Goal: Navigation & Orientation: Find specific page/section

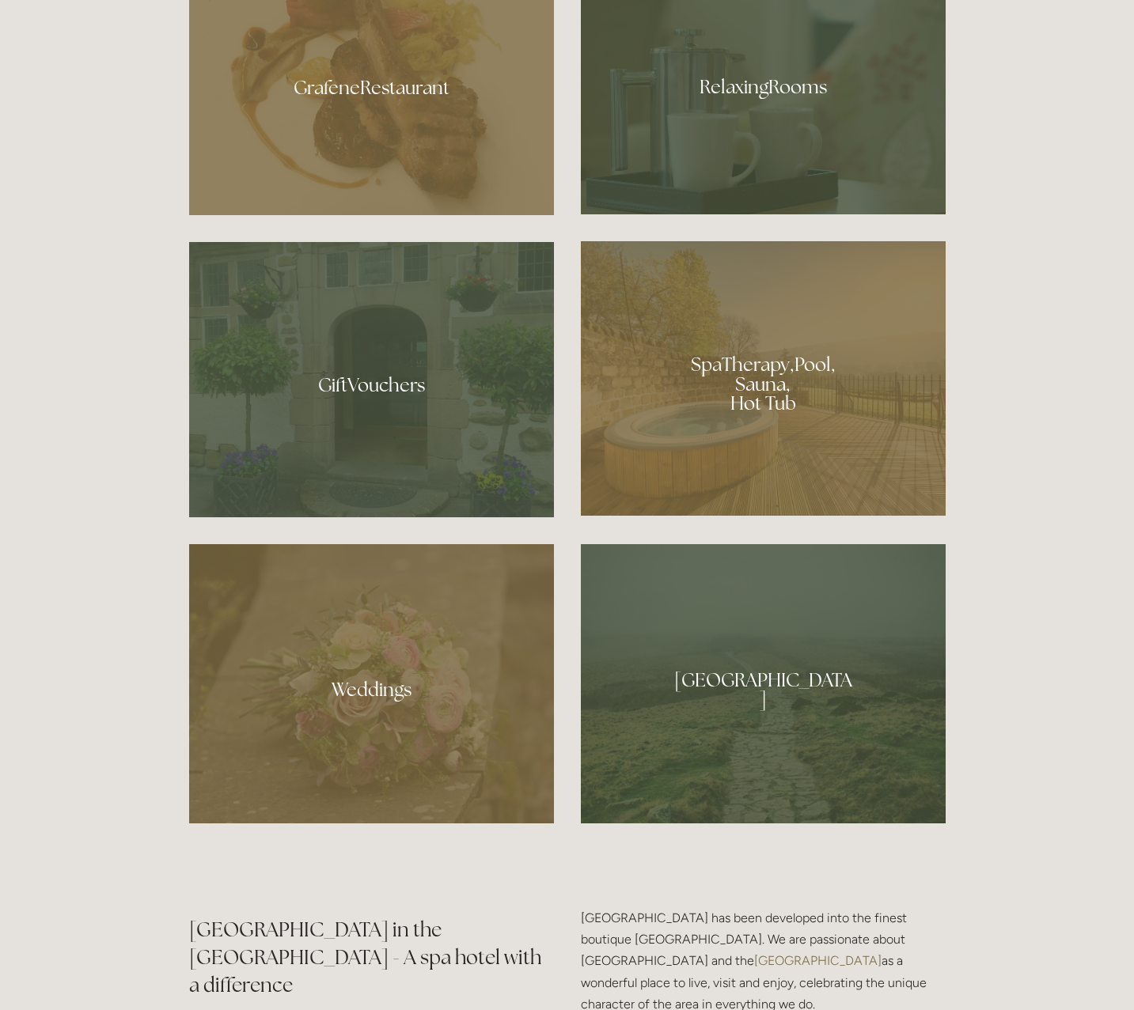
scroll to position [1386, 0]
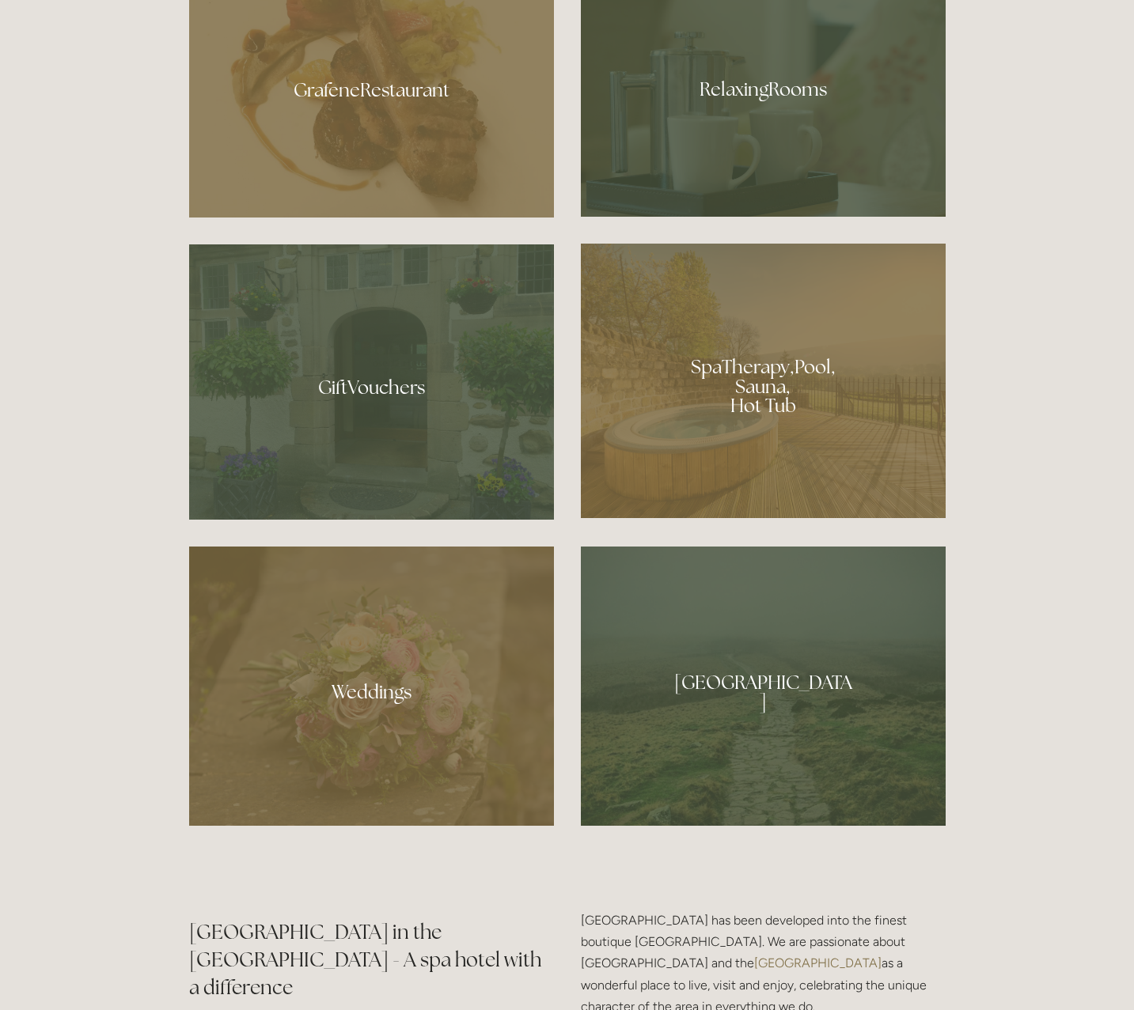
click at [706, 428] on div at bounding box center [763, 381] width 365 height 275
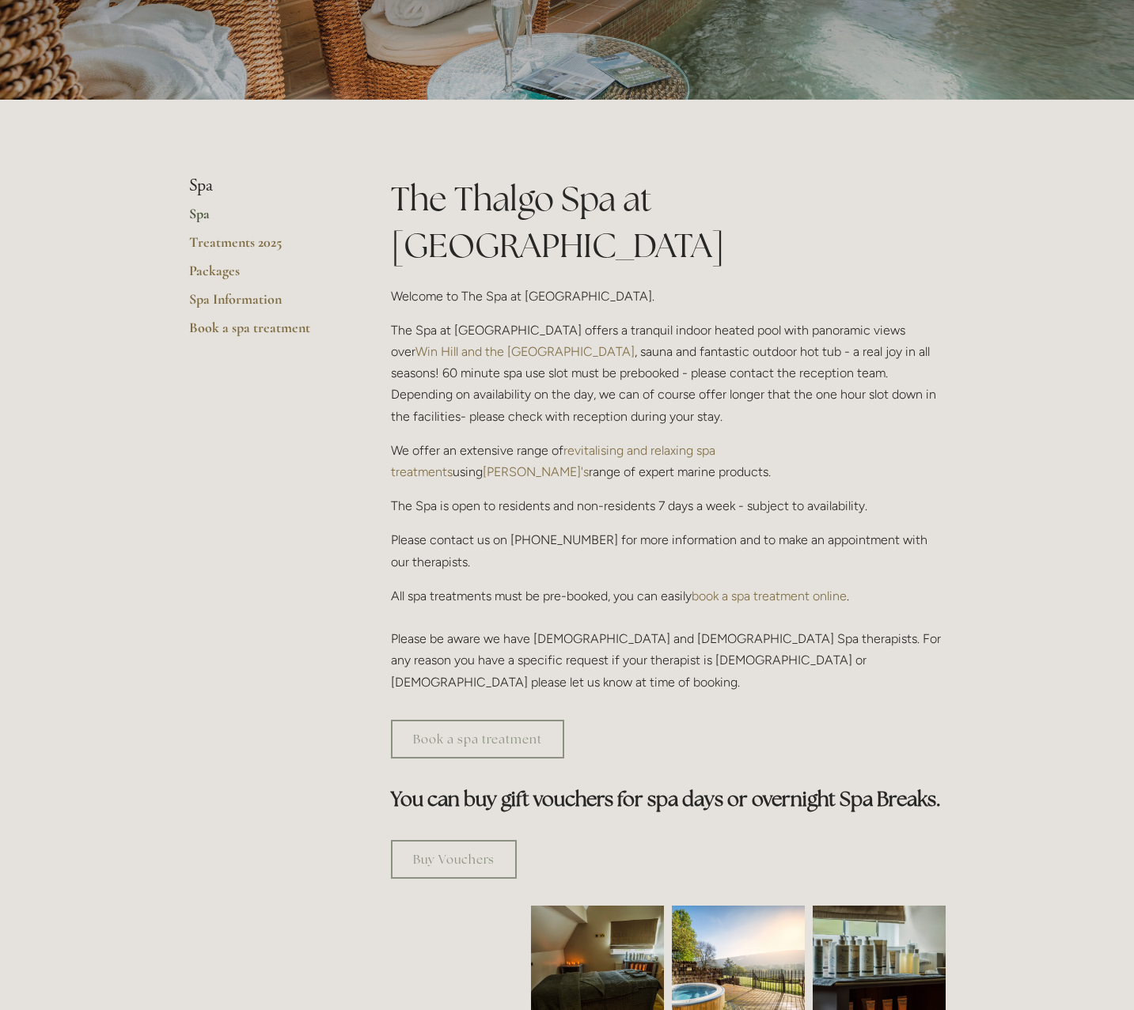
scroll to position [231, 0]
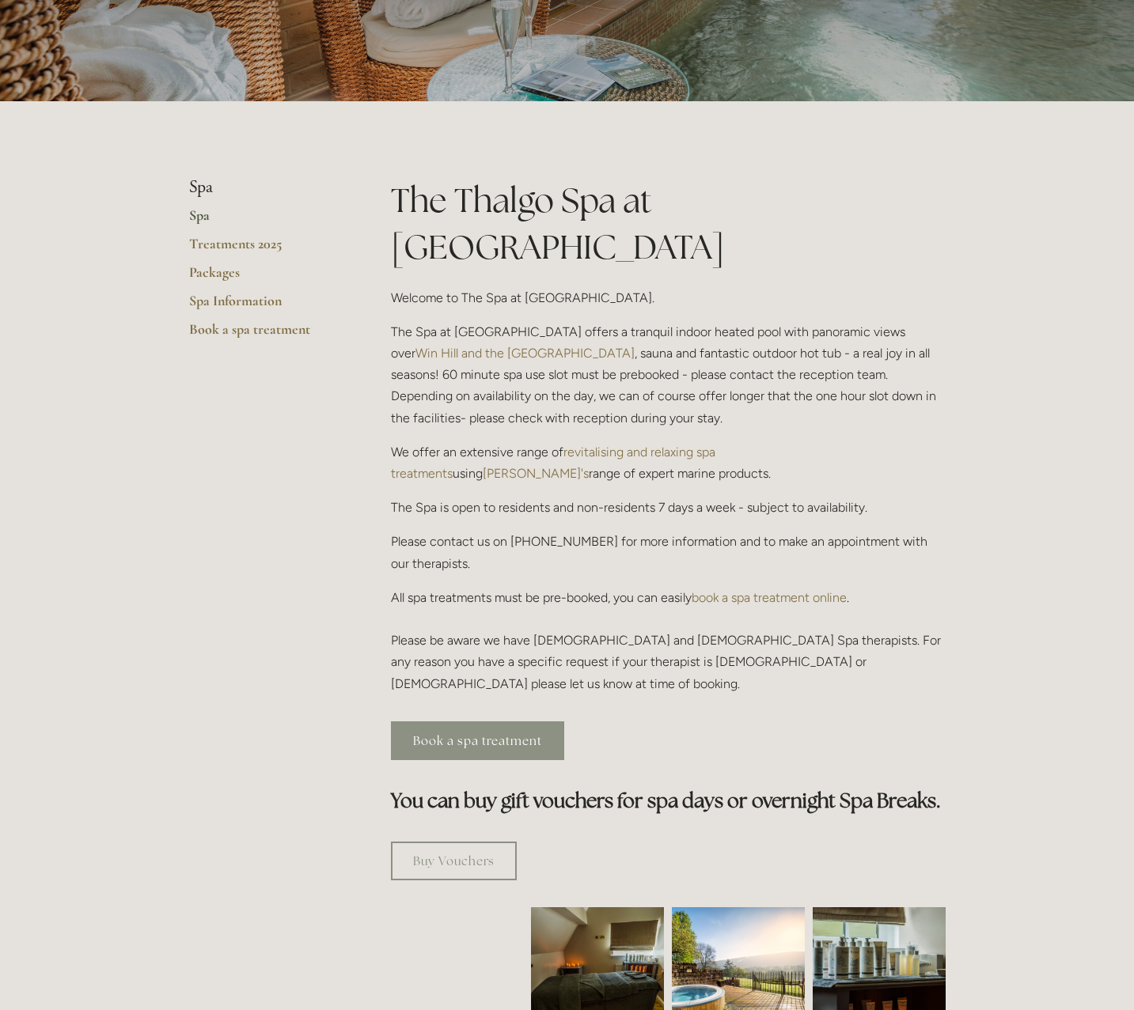
click at [494, 721] on link "Book a spa treatment" at bounding box center [477, 740] width 173 height 39
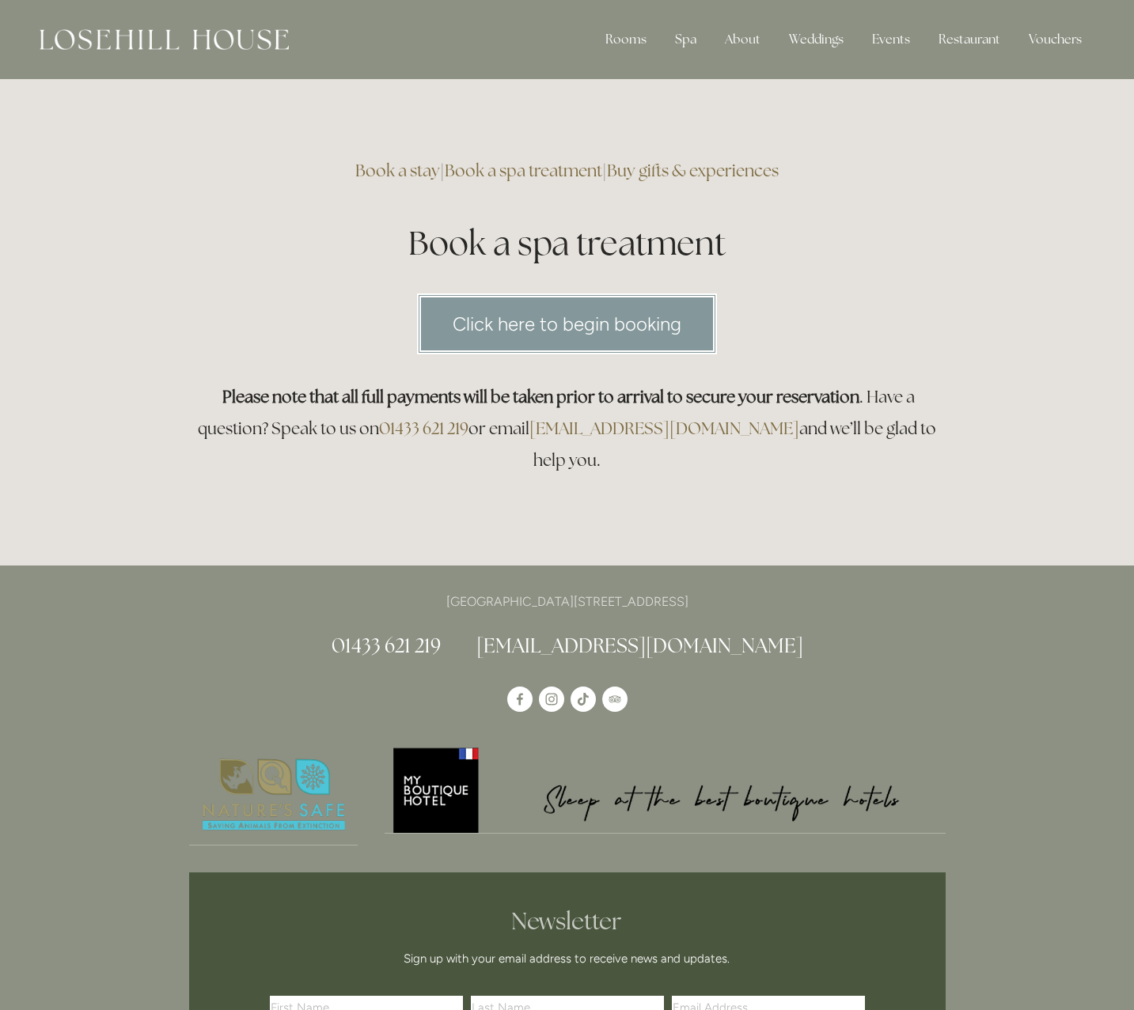
click at [545, 320] on link "Click here to begin booking" at bounding box center [567, 324] width 300 height 61
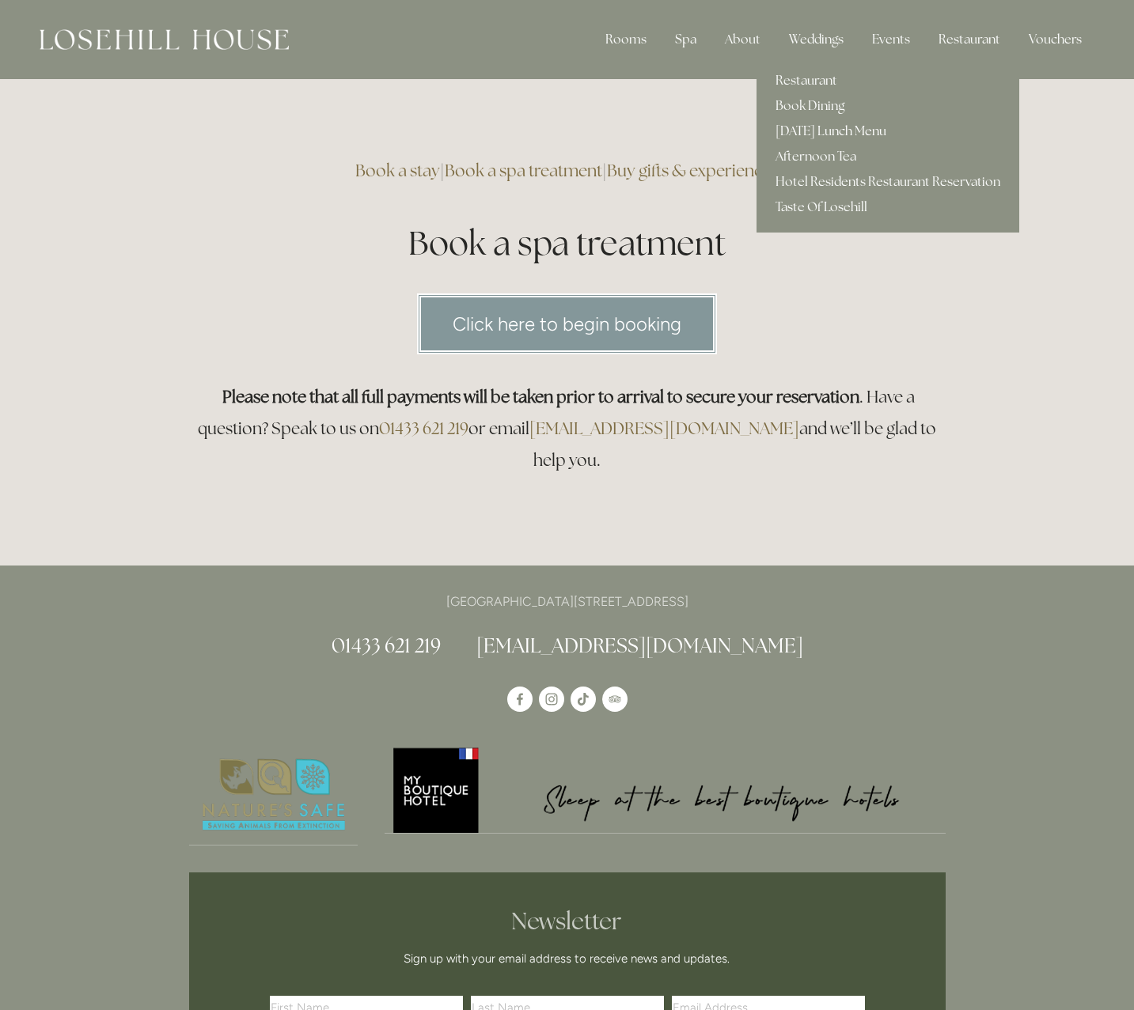
click at [879, 126] on link "[DATE] Lunch Menu" at bounding box center [887, 131] width 263 height 25
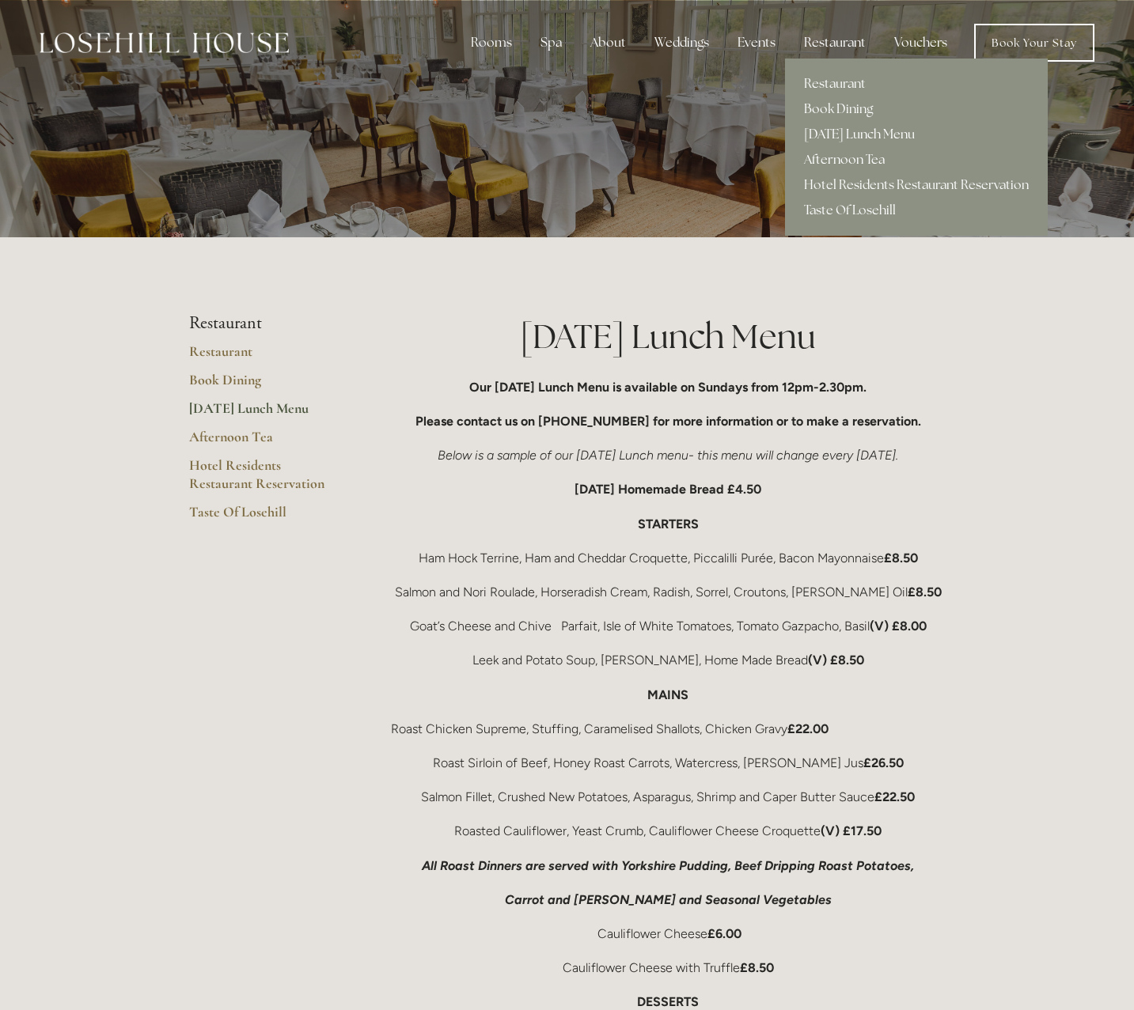
click at [831, 164] on link "Afternoon Tea" at bounding box center [916, 159] width 263 height 25
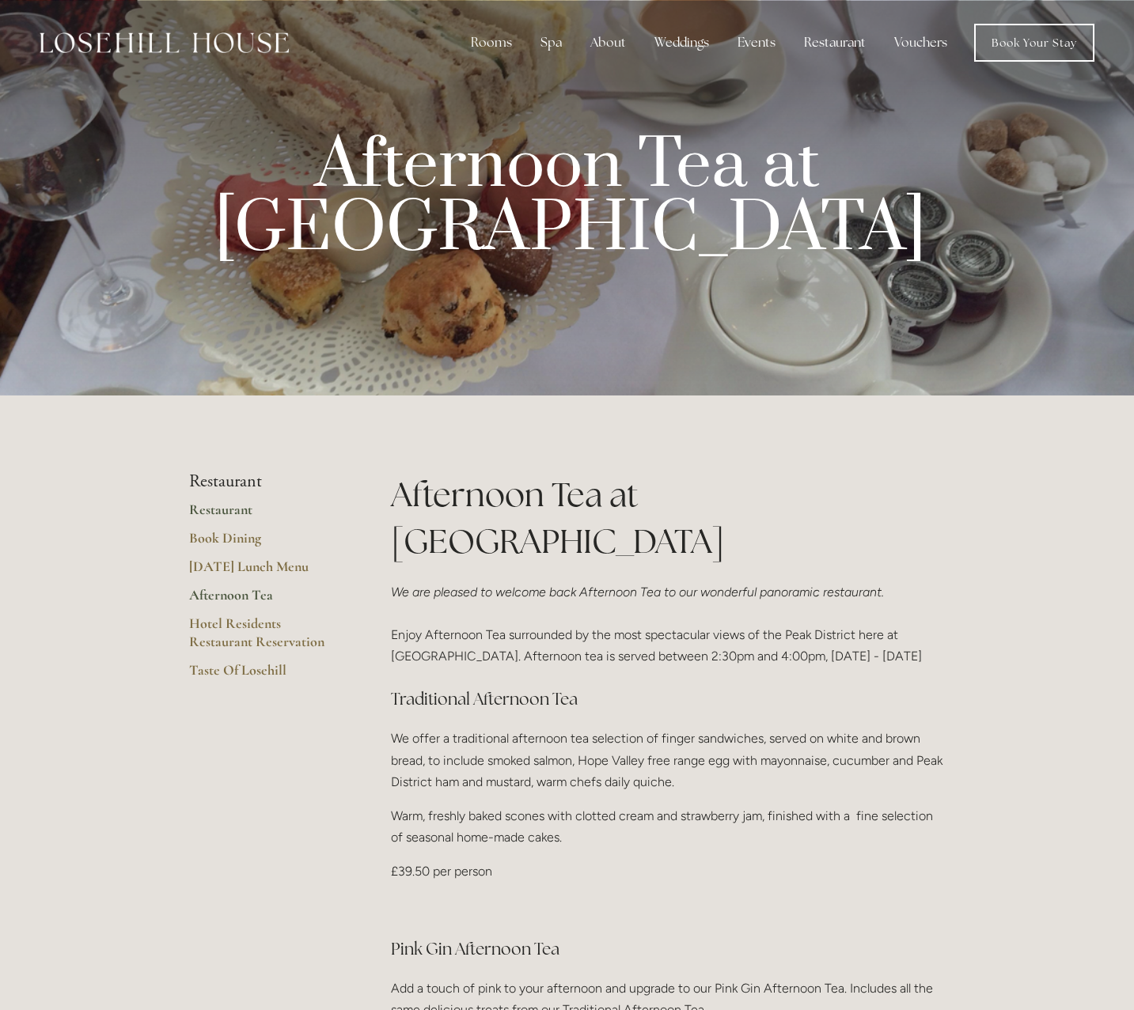
click at [221, 512] on link "Restaurant" at bounding box center [264, 515] width 151 height 28
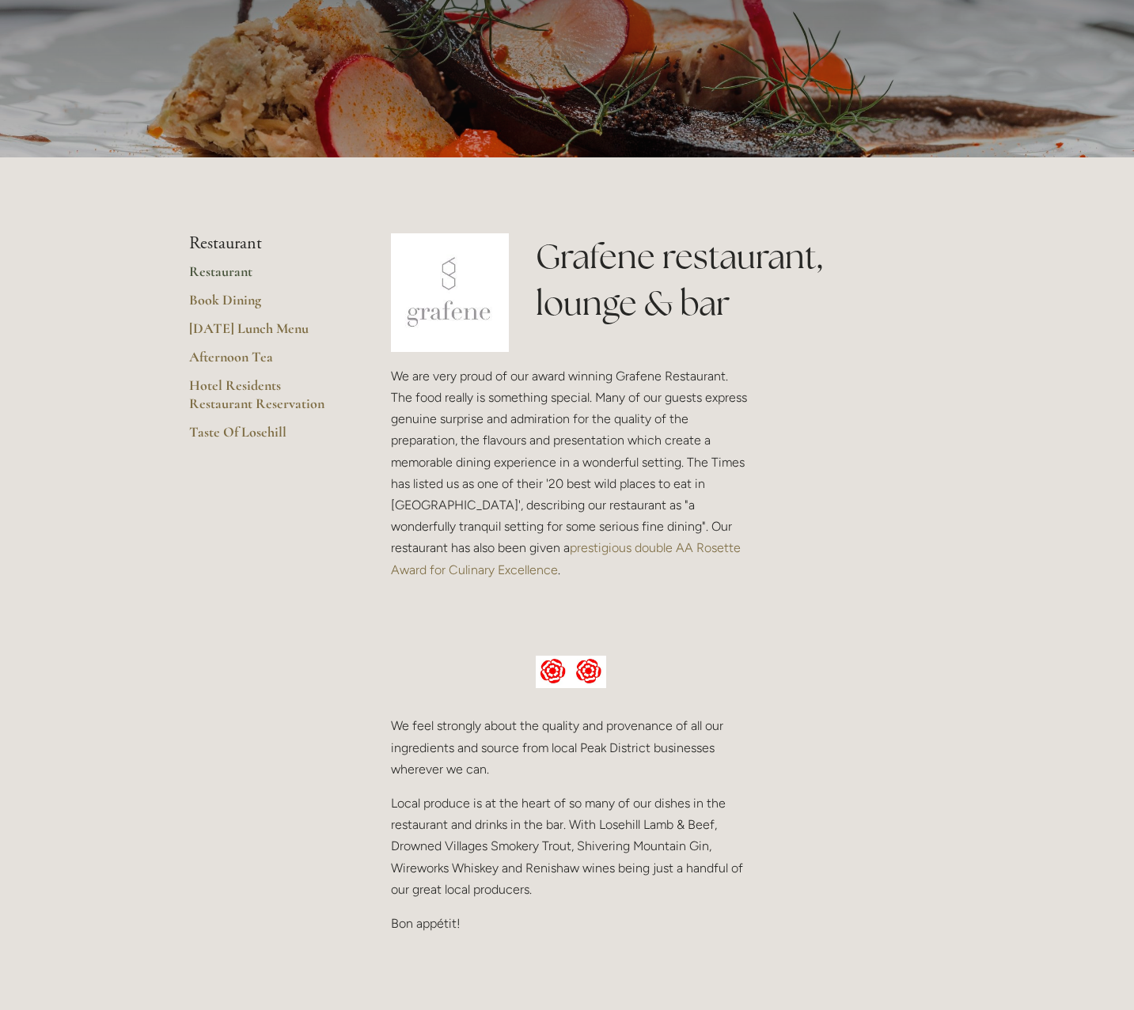
scroll to position [169, 0]
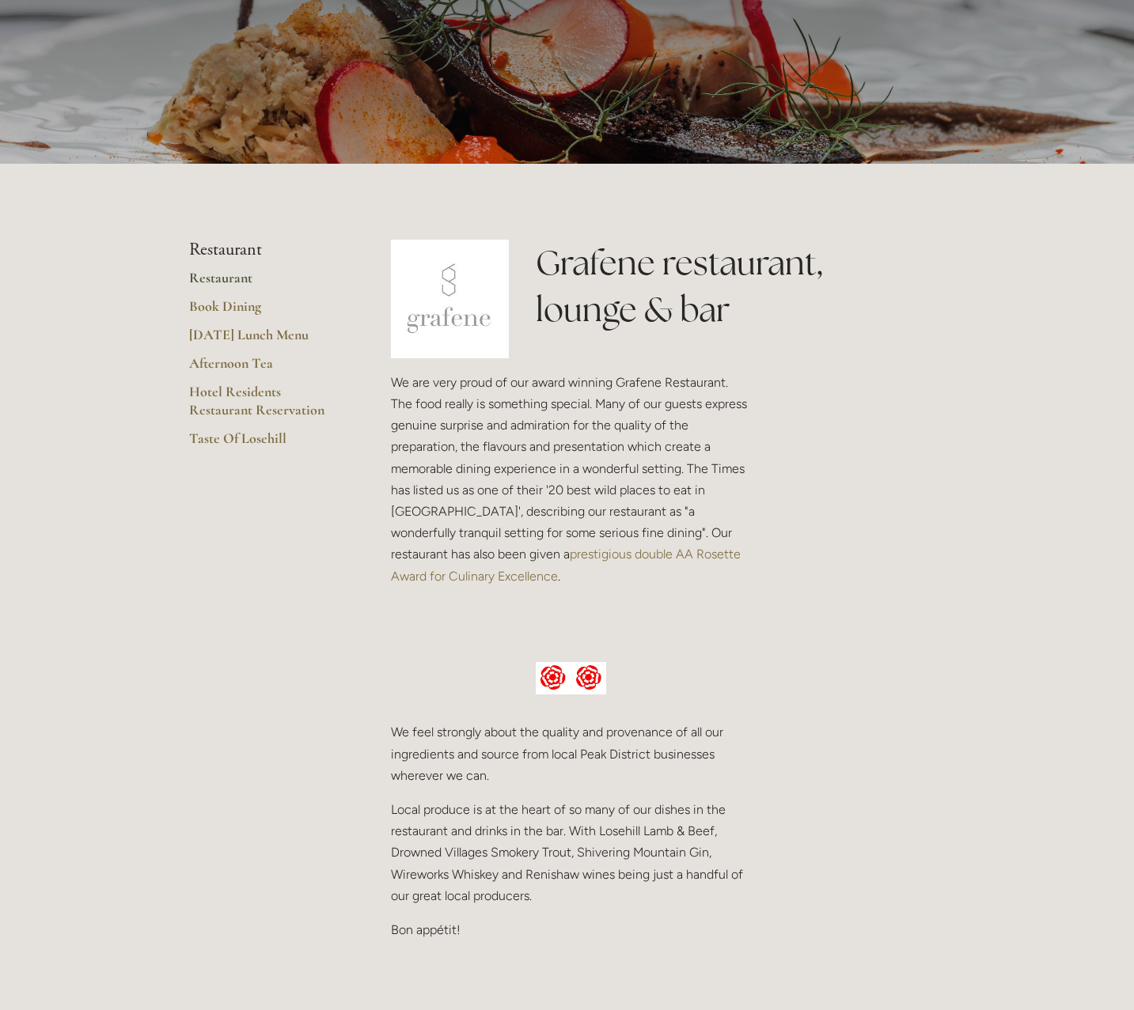
click at [459, 325] on img at bounding box center [450, 299] width 119 height 119
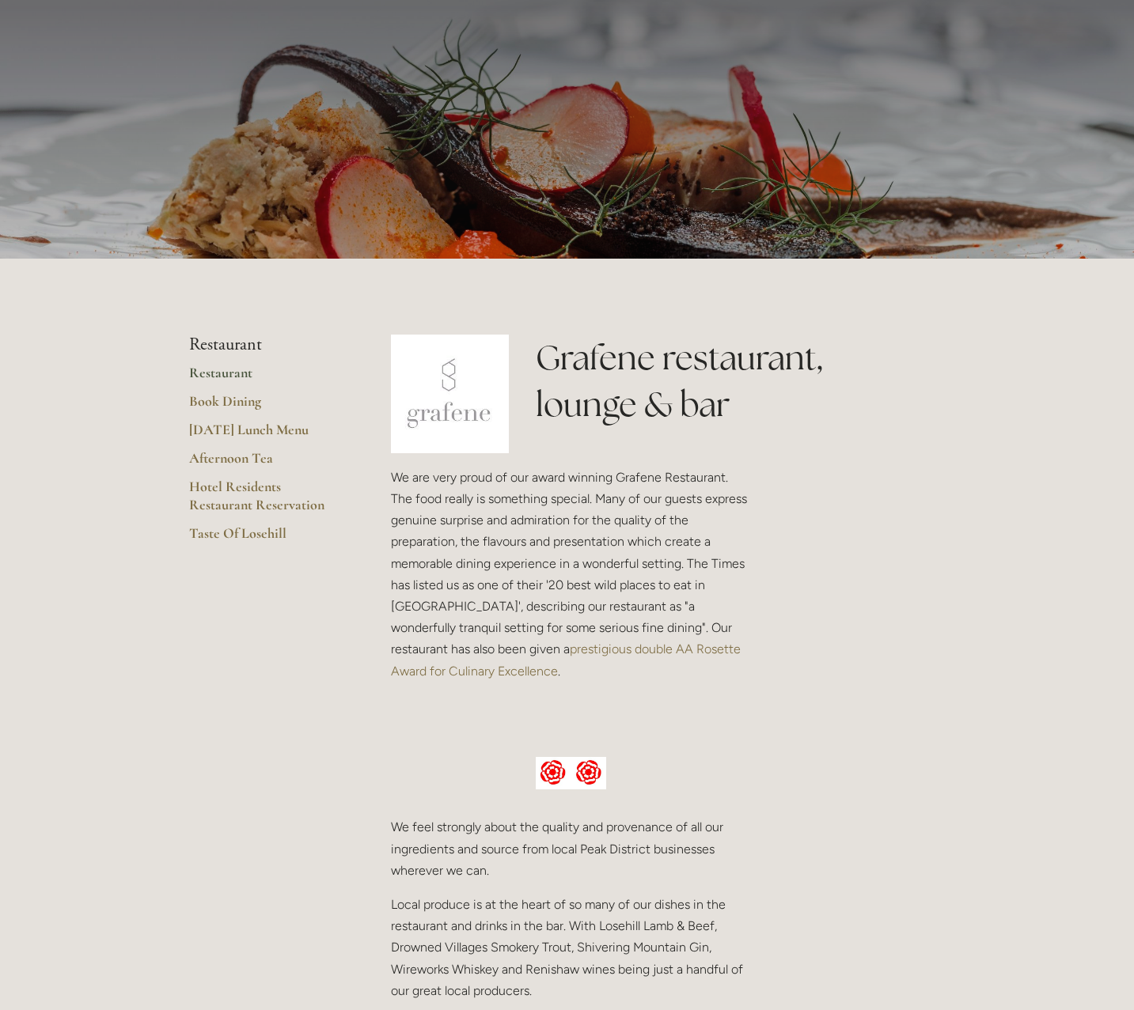
scroll to position [66, 0]
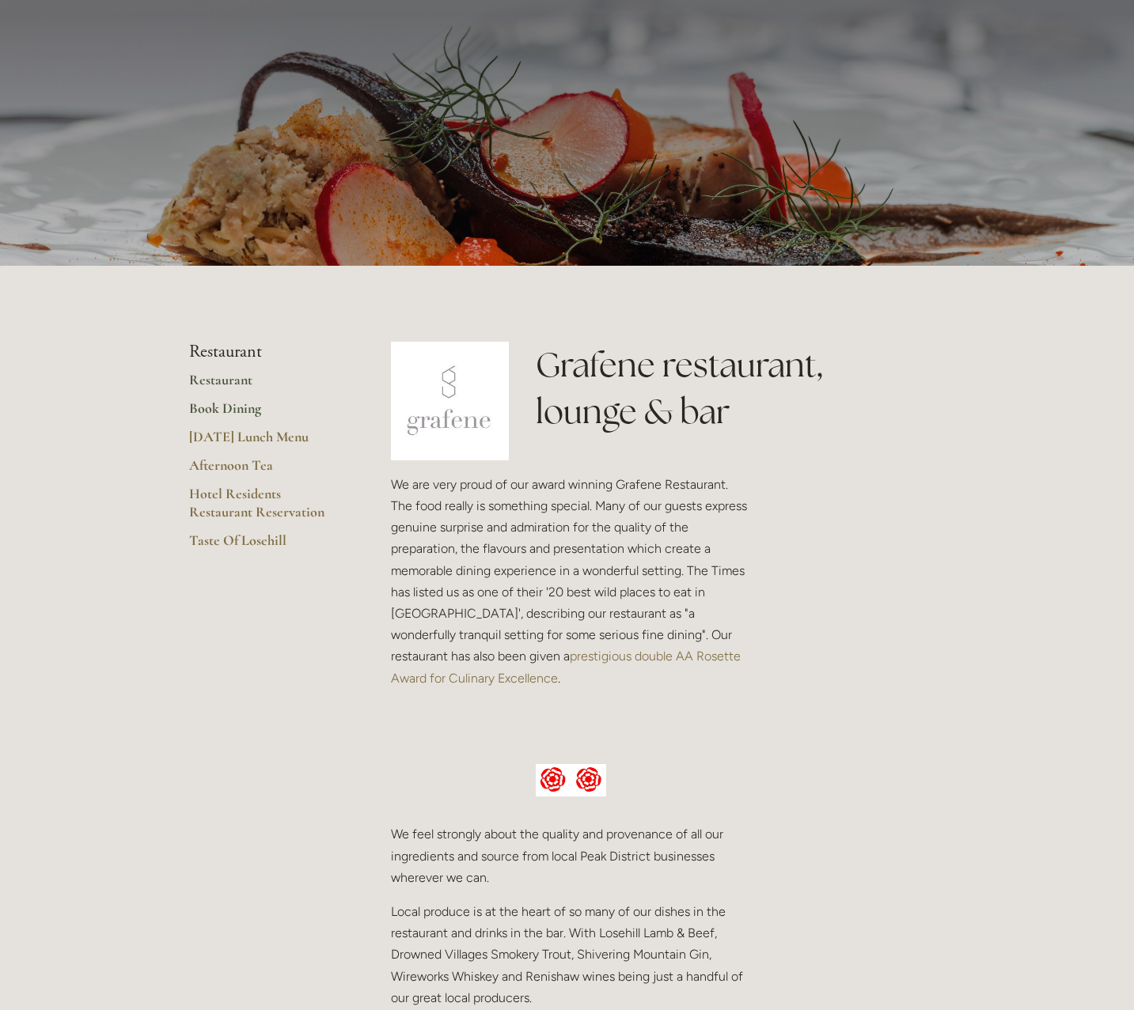
click at [236, 408] on link "Book Dining" at bounding box center [264, 414] width 151 height 28
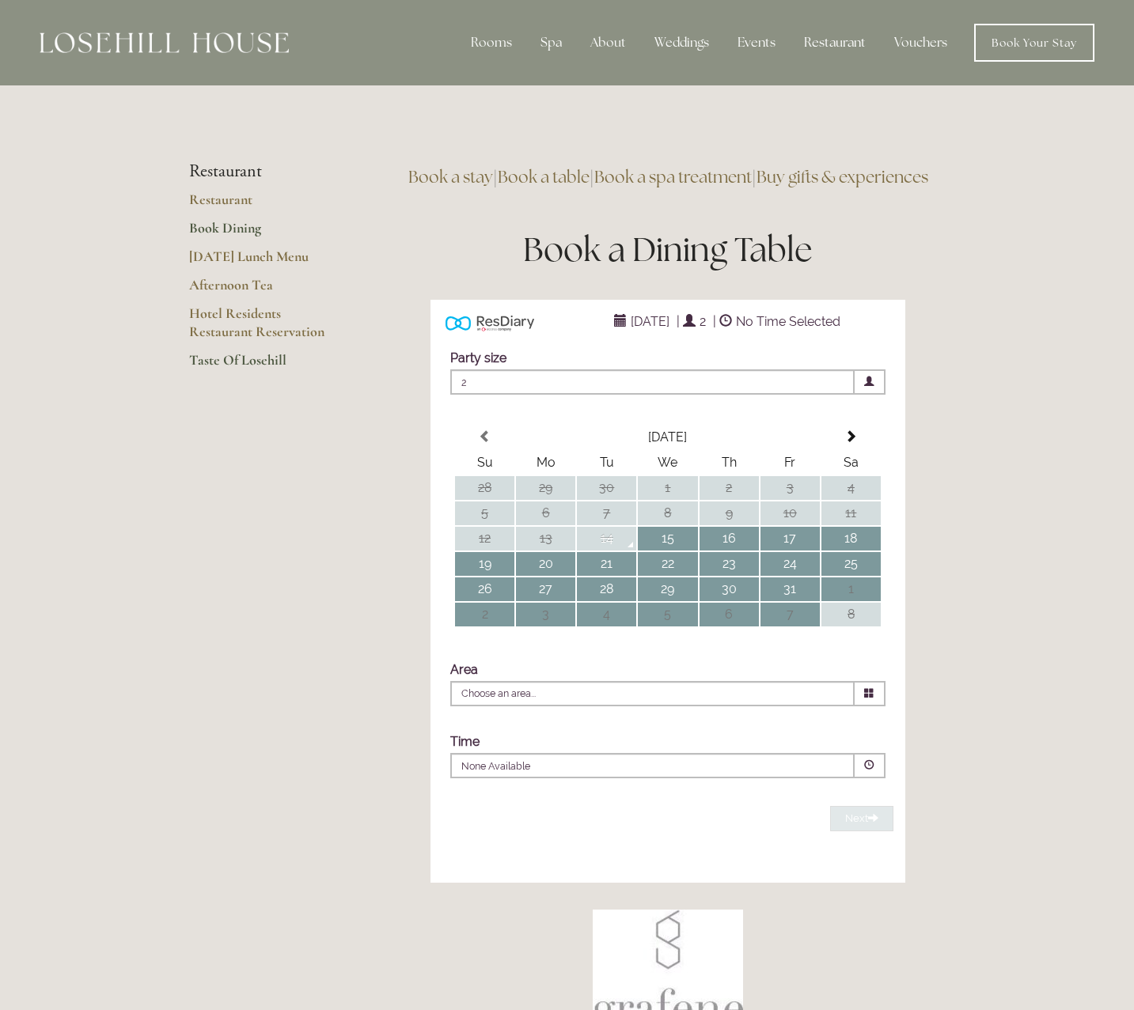
click at [235, 358] on link "Taste Of Losehill" at bounding box center [264, 365] width 151 height 28
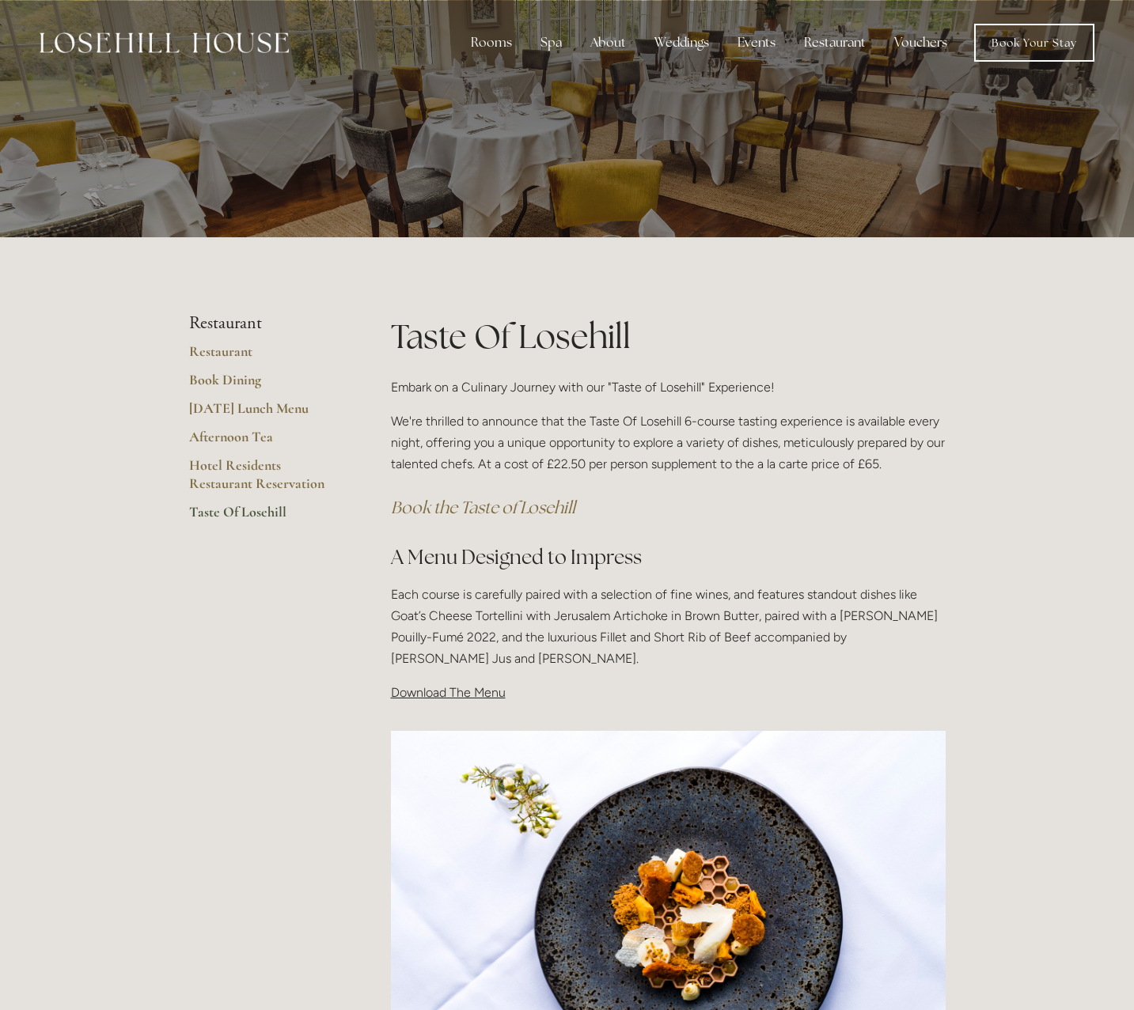
click at [510, 425] on p "We're thrilled to announce that the Taste Of Losehill 6-course tasting experien…" at bounding box center [668, 443] width 555 height 65
click at [492, 82] on link "Rooms" at bounding box center [503, 83] width 102 height 25
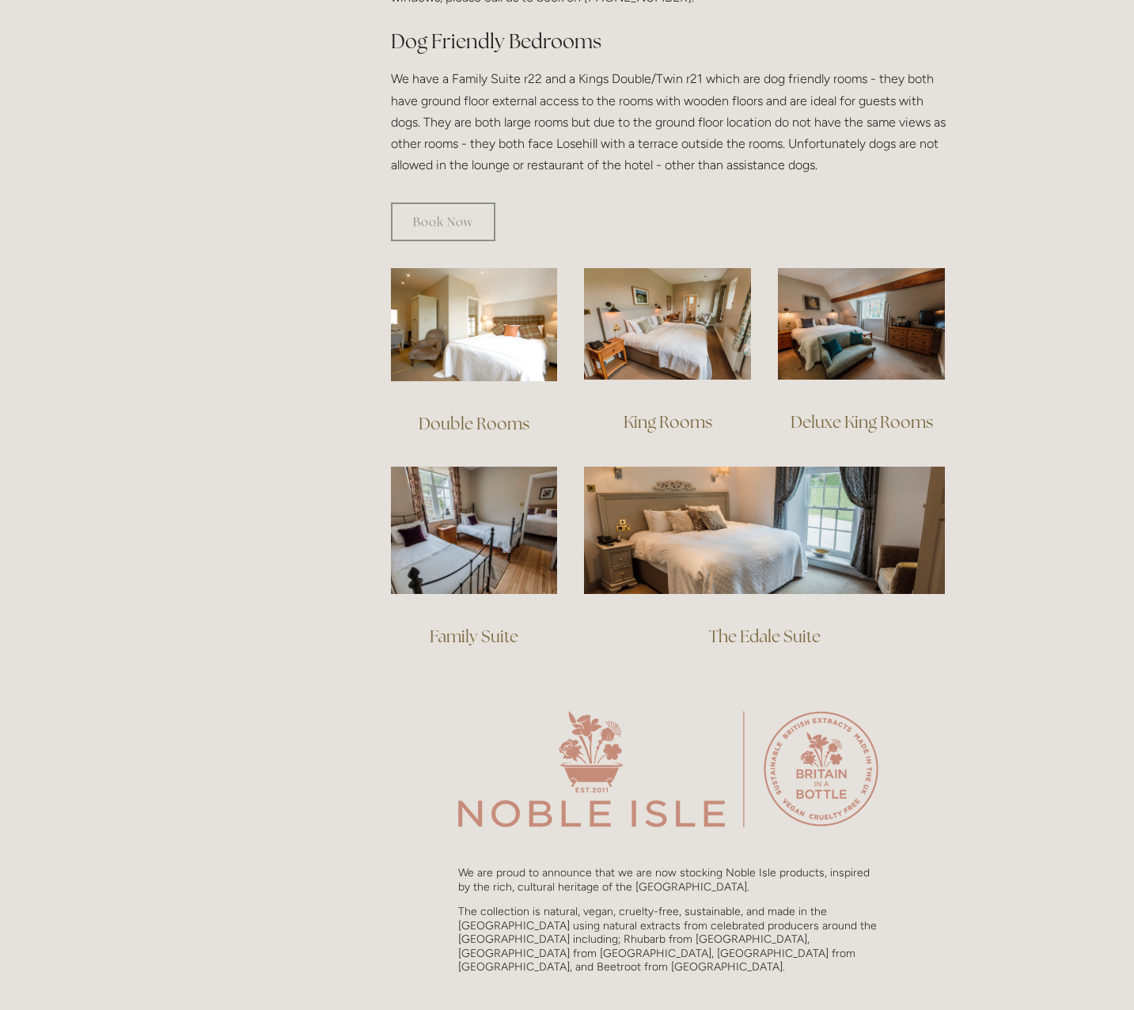
scroll to position [912, 0]
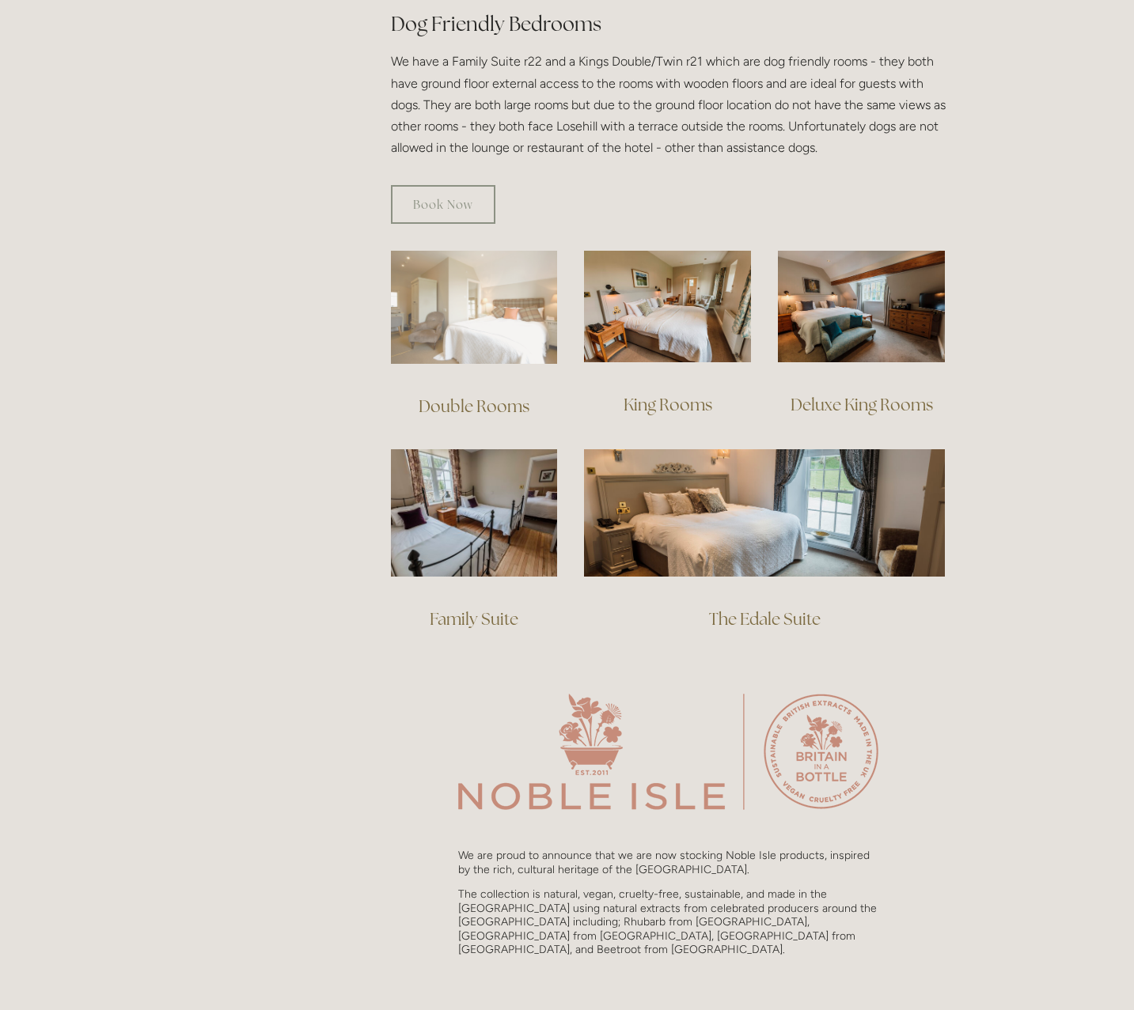
click at [457, 305] on img at bounding box center [474, 307] width 167 height 113
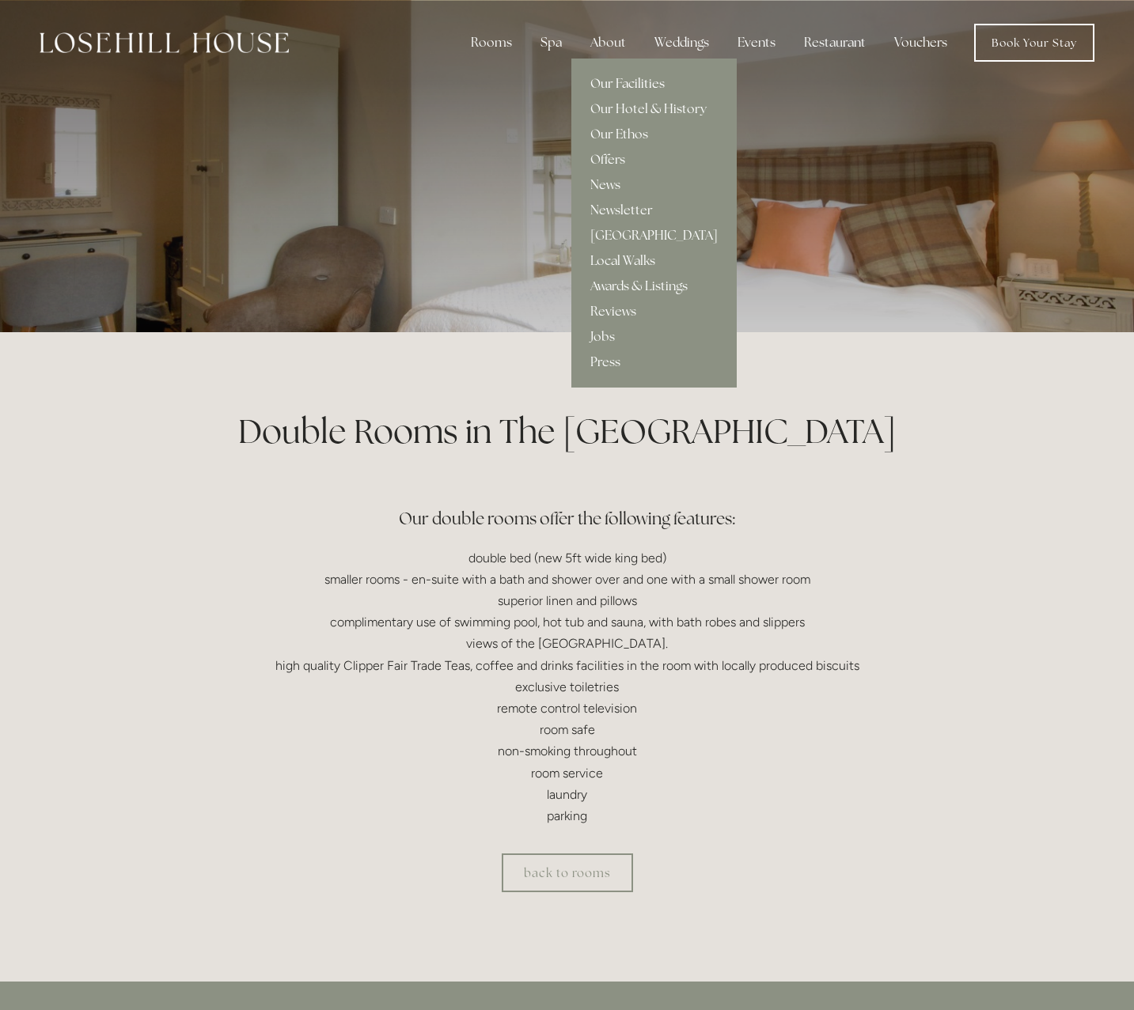
click at [612, 81] on link "Our Facilities" at bounding box center [653, 83] width 165 height 25
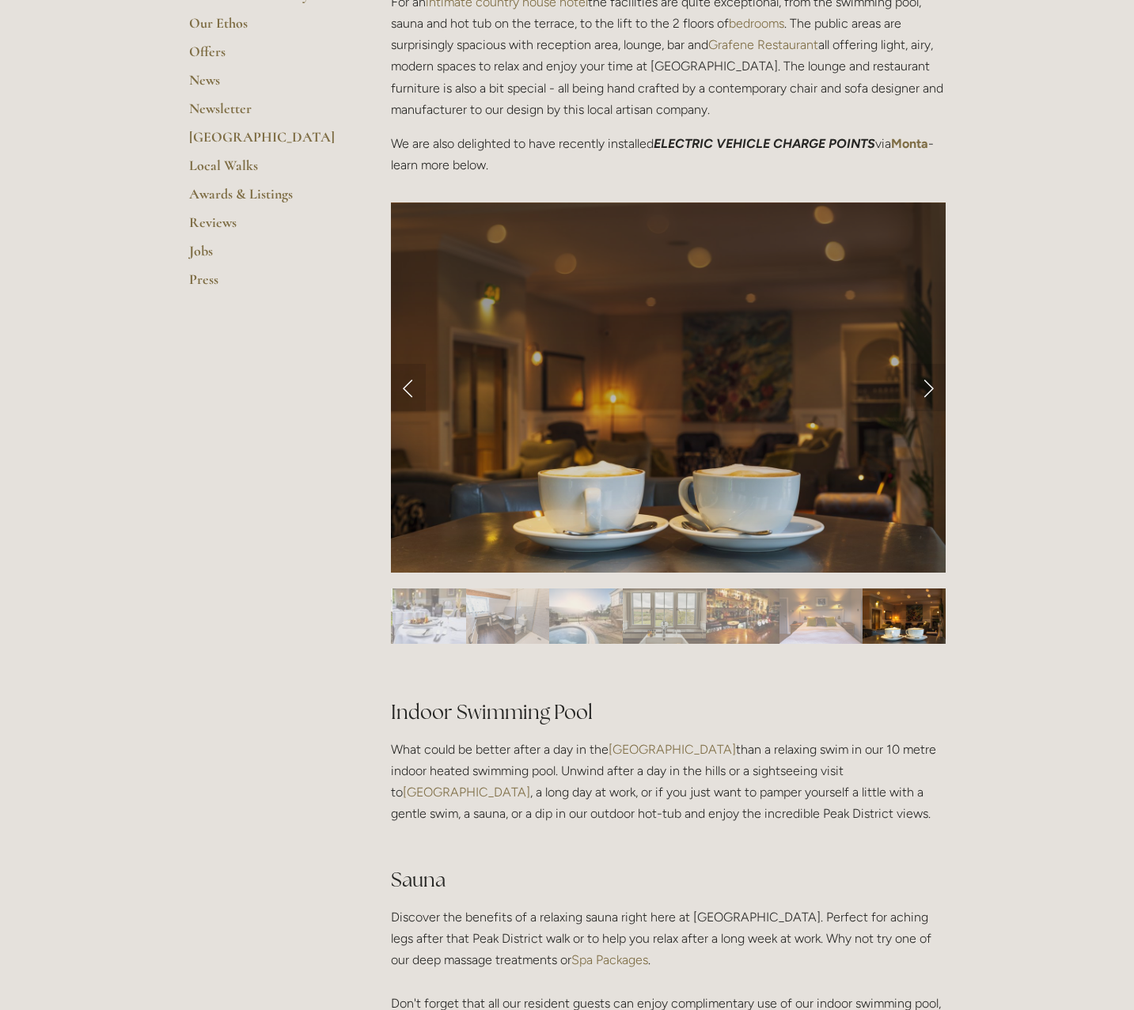
scroll to position [469, 0]
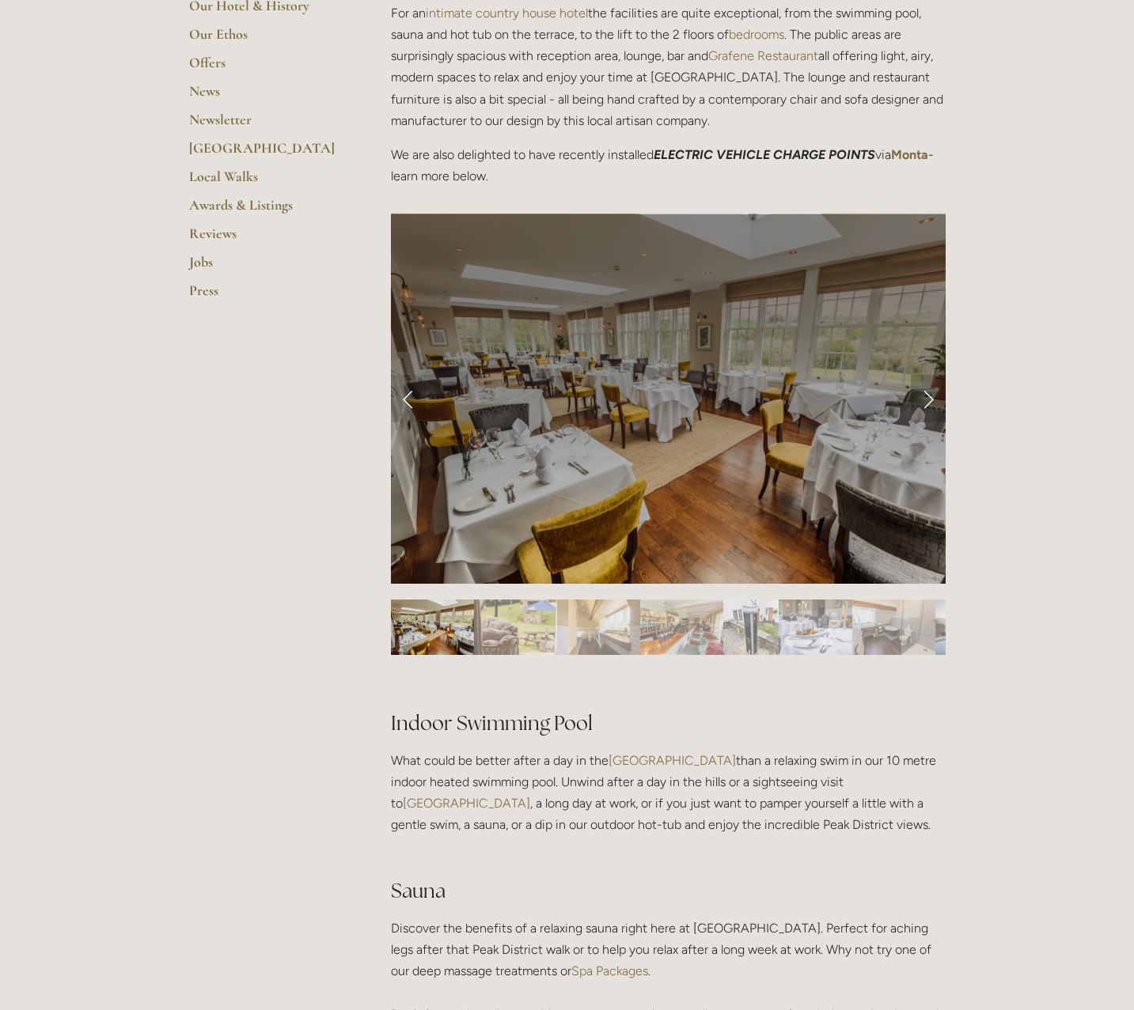
click at [927, 394] on link "Next Slide" at bounding box center [928, 398] width 35 height 47
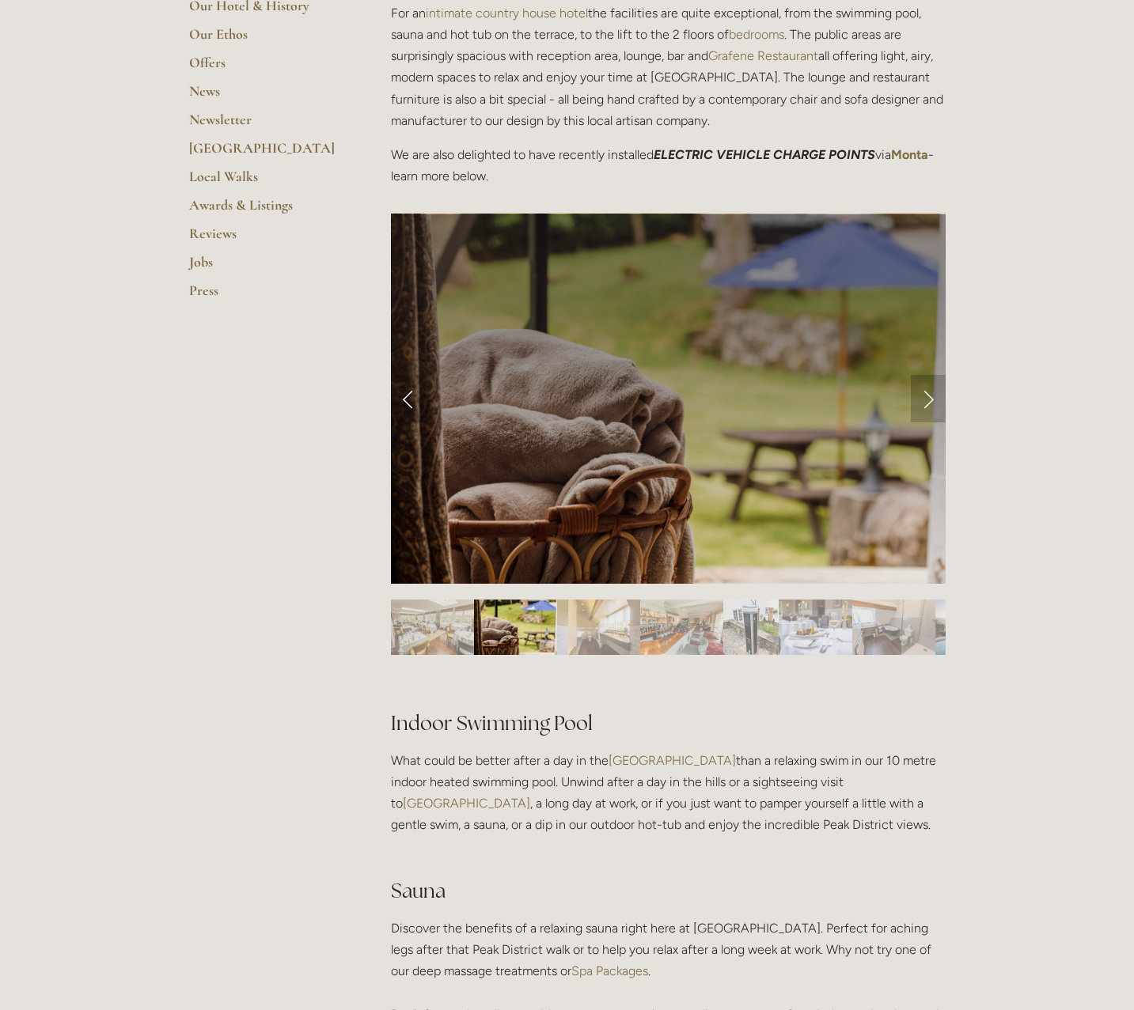
click at [927, 394] on link "Next Slide" at bounding box center [928, 398] width 35 height 47
click at [930, 401] on link "Next Slide" at bounding box center [928, 398] width 35 height 47
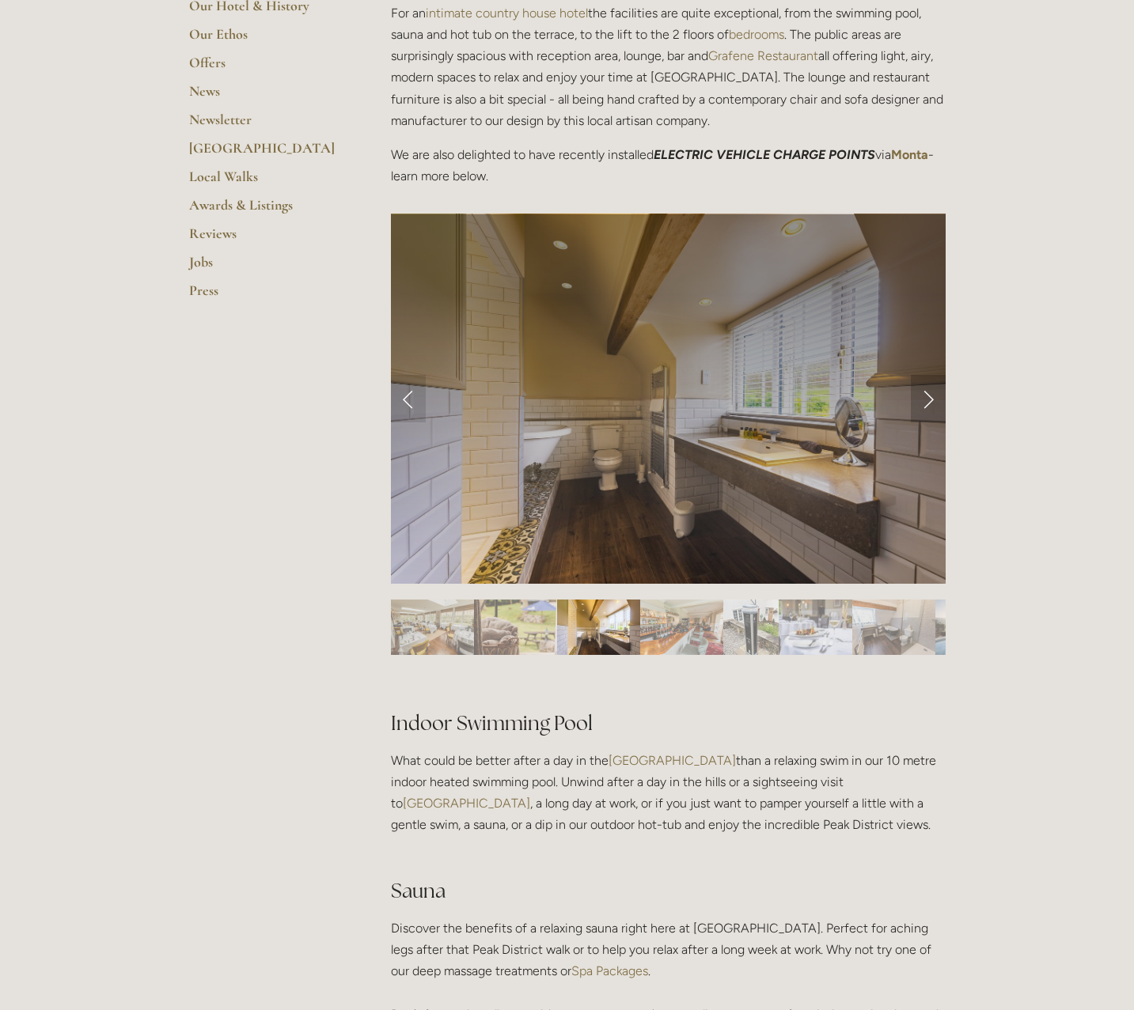
click at [930, 401] on link "Next Slide" at bounding box center [928, 398] width 35 height 47
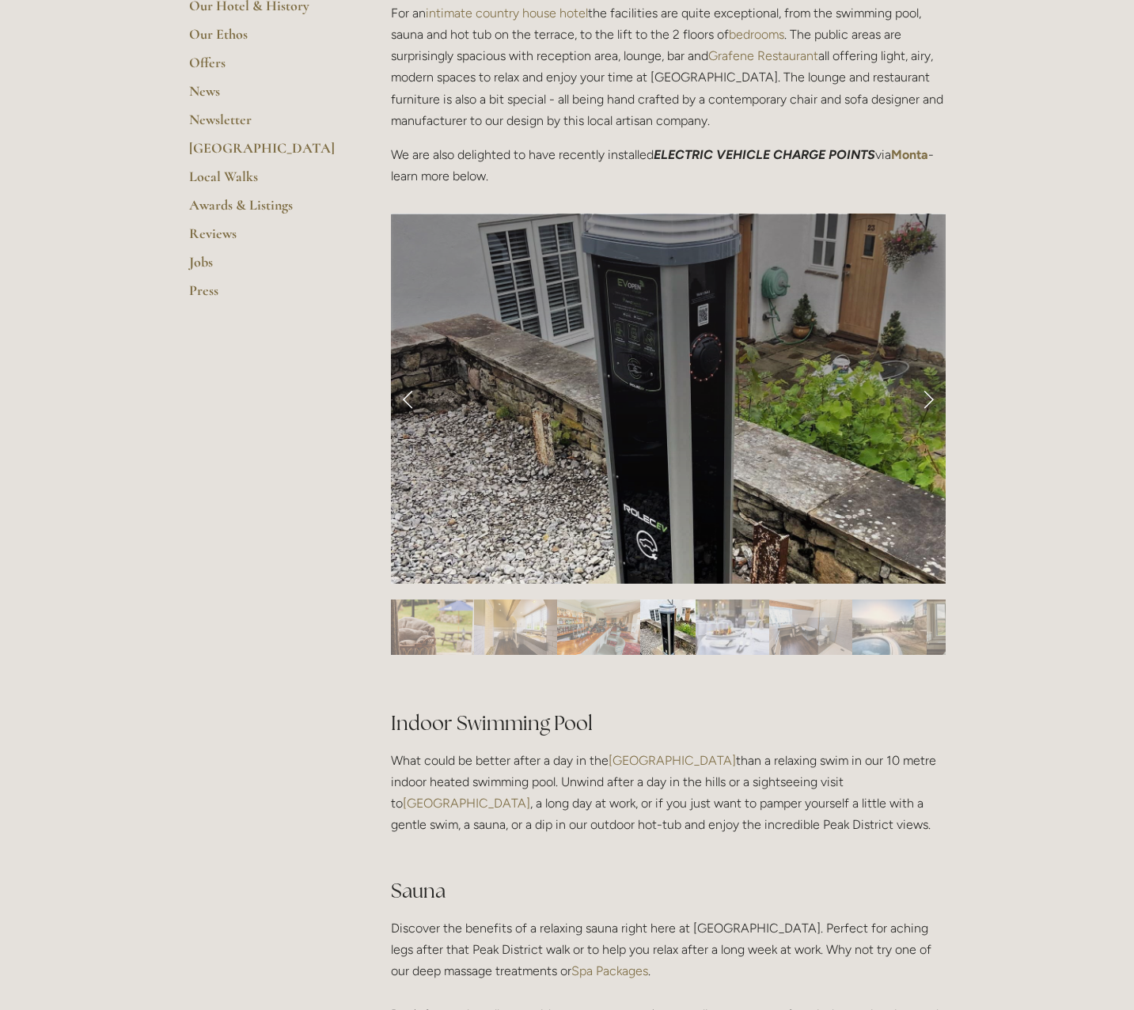
click at [930, 401] on link "Next Slide" at bounding box center [928, 398] width 35 height 47
click at [930, 396] on link "Next Slide" at bounding box center [928, 398] width 35 height 47
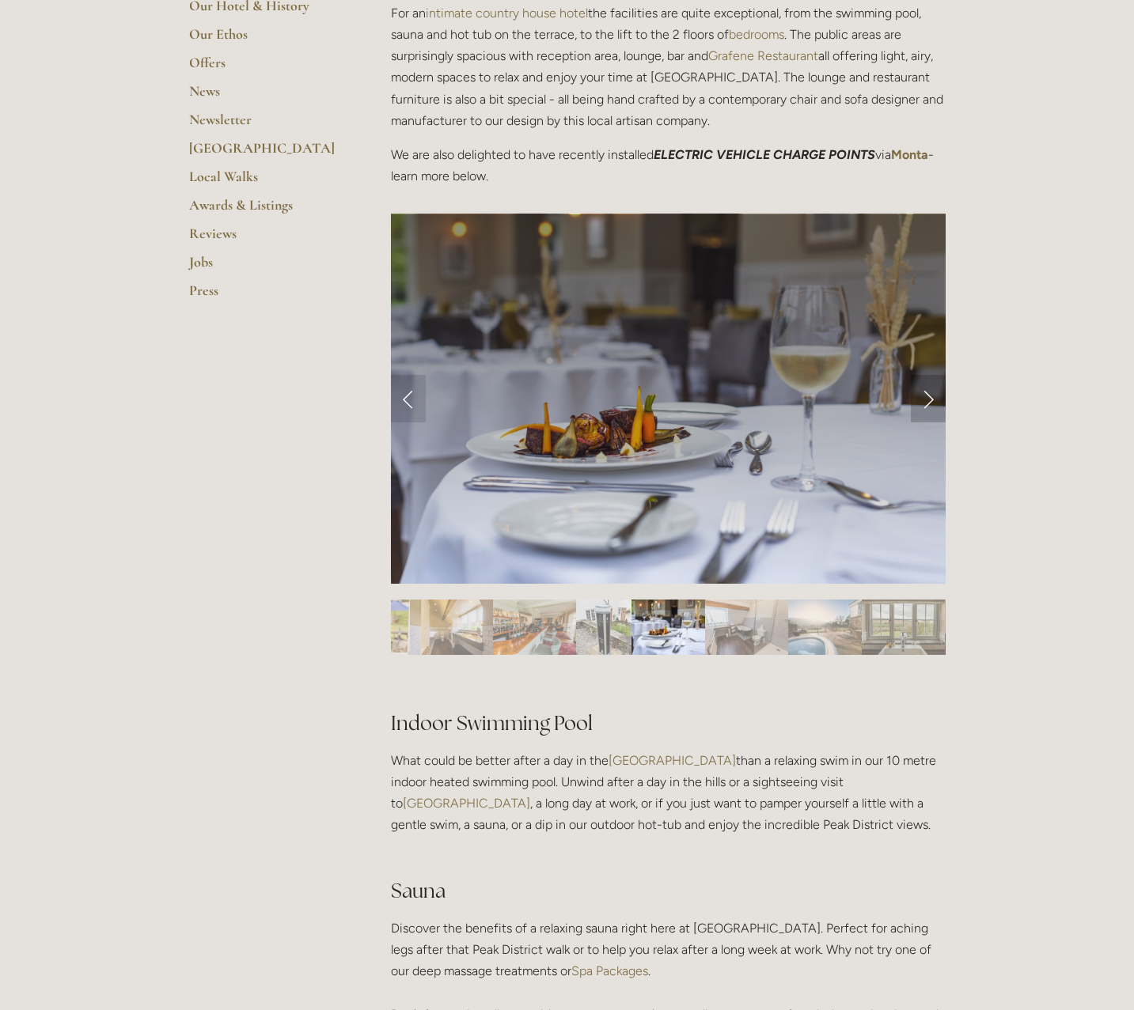
click at [930, 396] on link "Next Slide" at bounding box center [928, 398] width 35 height 47
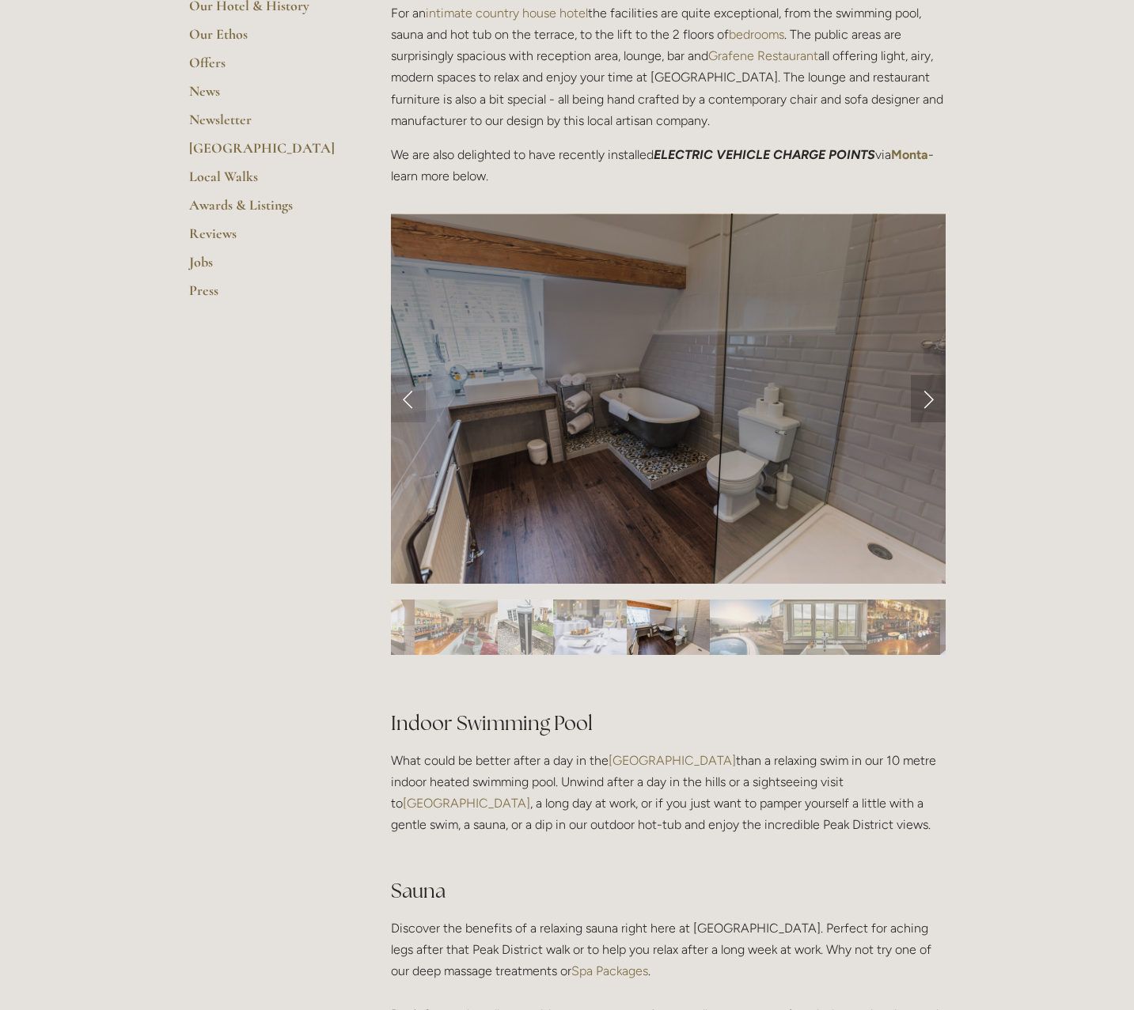
click at [930, 396] on link "Next Slide" at bounding box center [928, 398] width 35 height 47
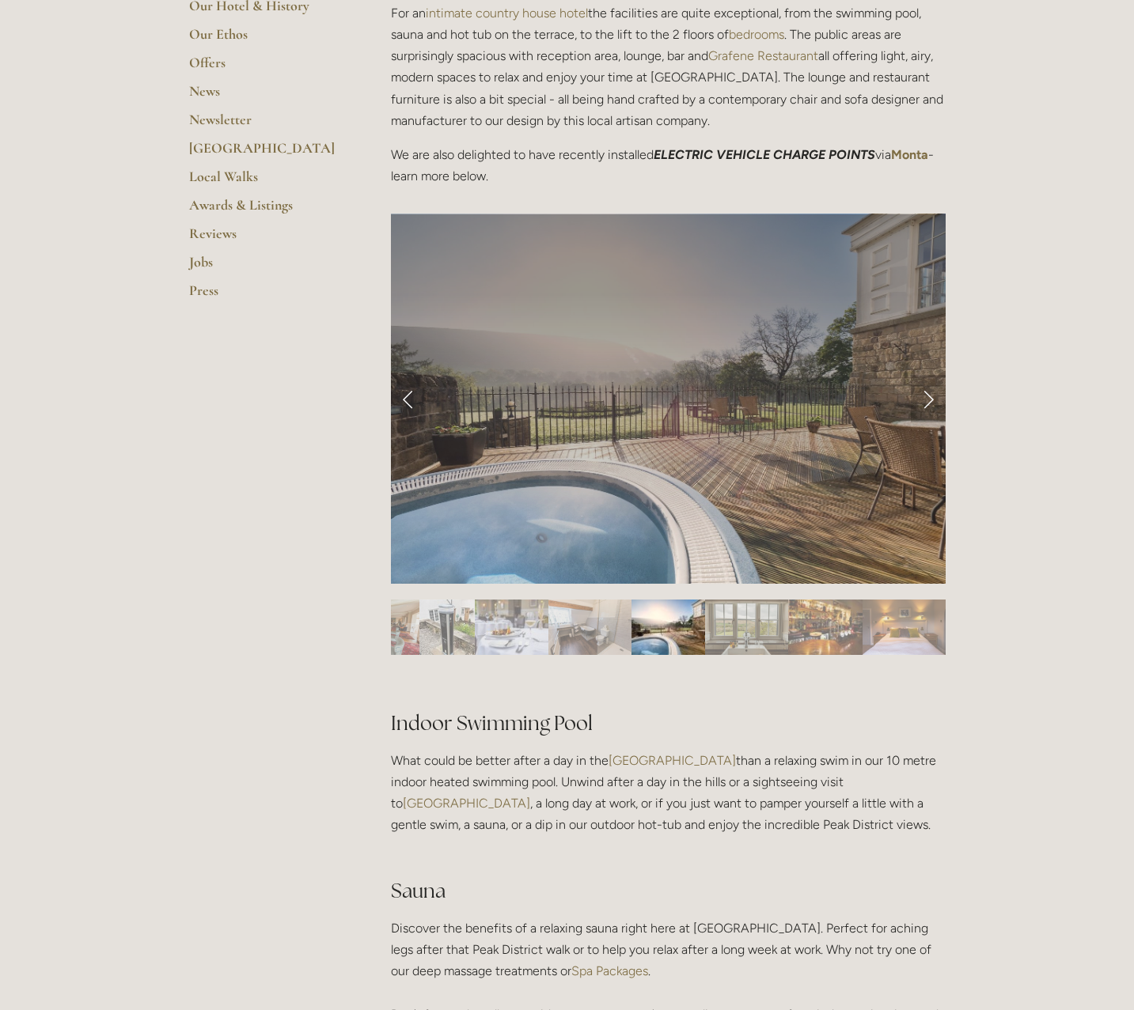
click at [930, 396] on link "Next Slide" at bounding box center [928, 398] width 35 height 47
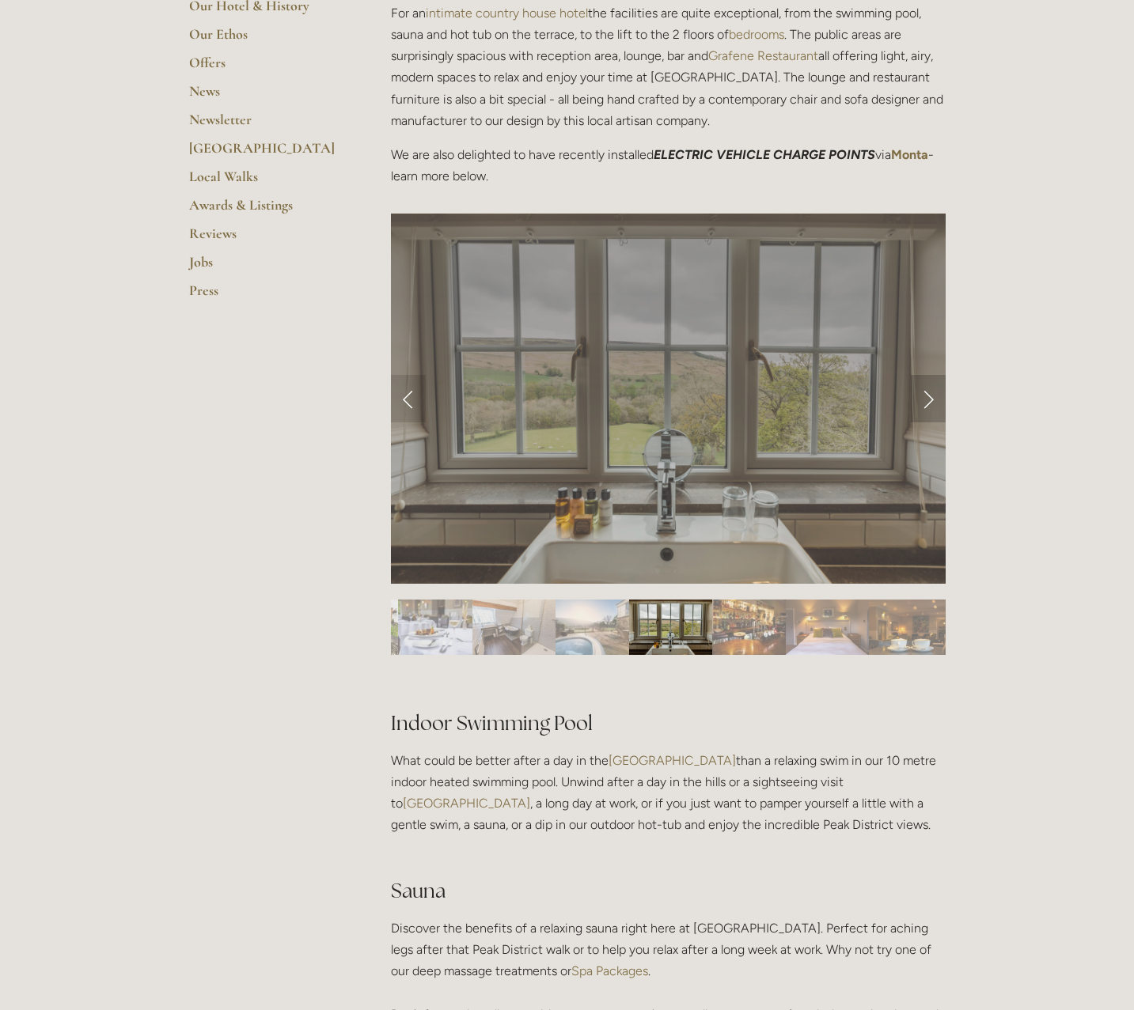
click at [930, 396] on link "Next Slide" at bounding box center [928, 398] width 35 height 47
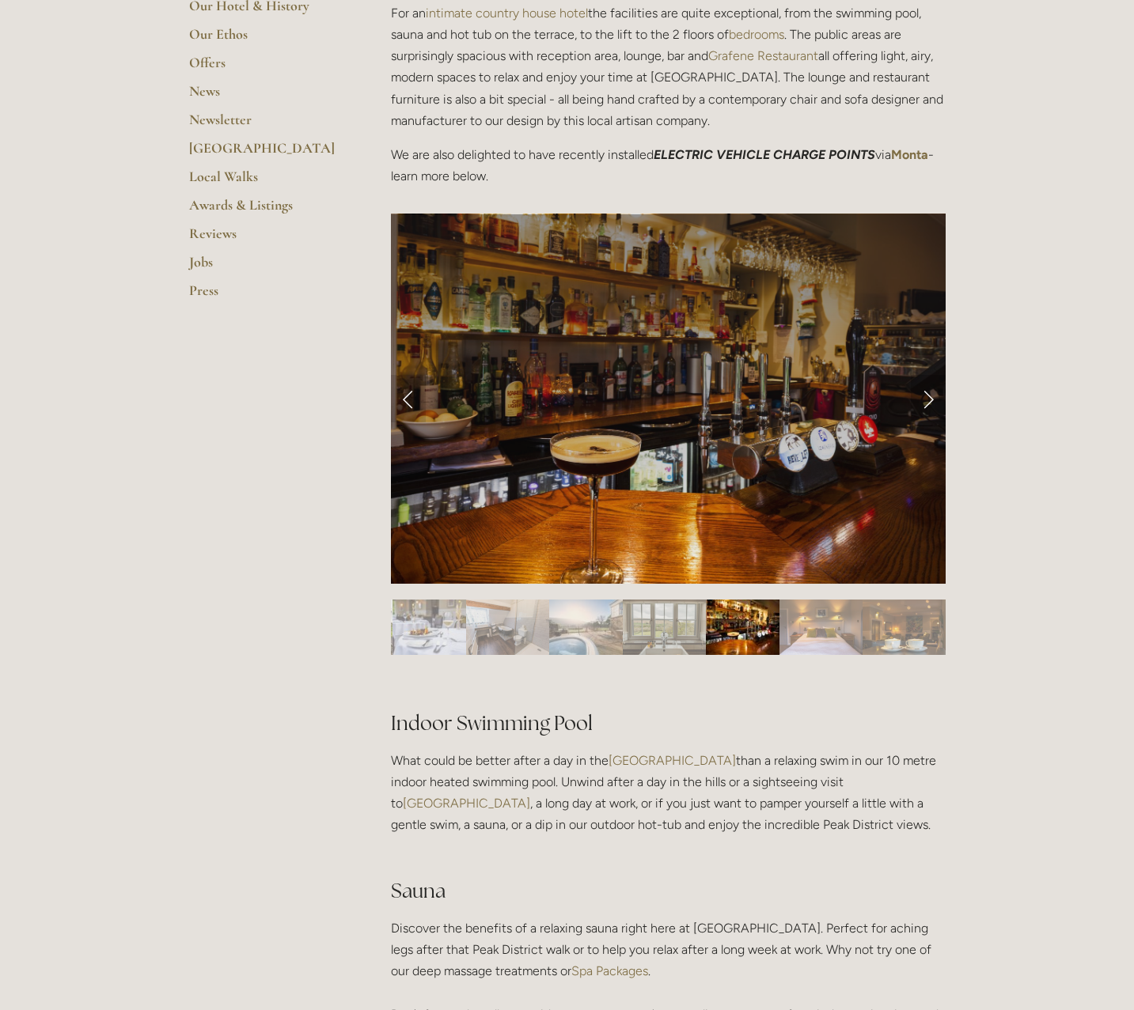
click at [930, 396] on link "Next Slide" at bounding box center [928, 398] width 35 height 47
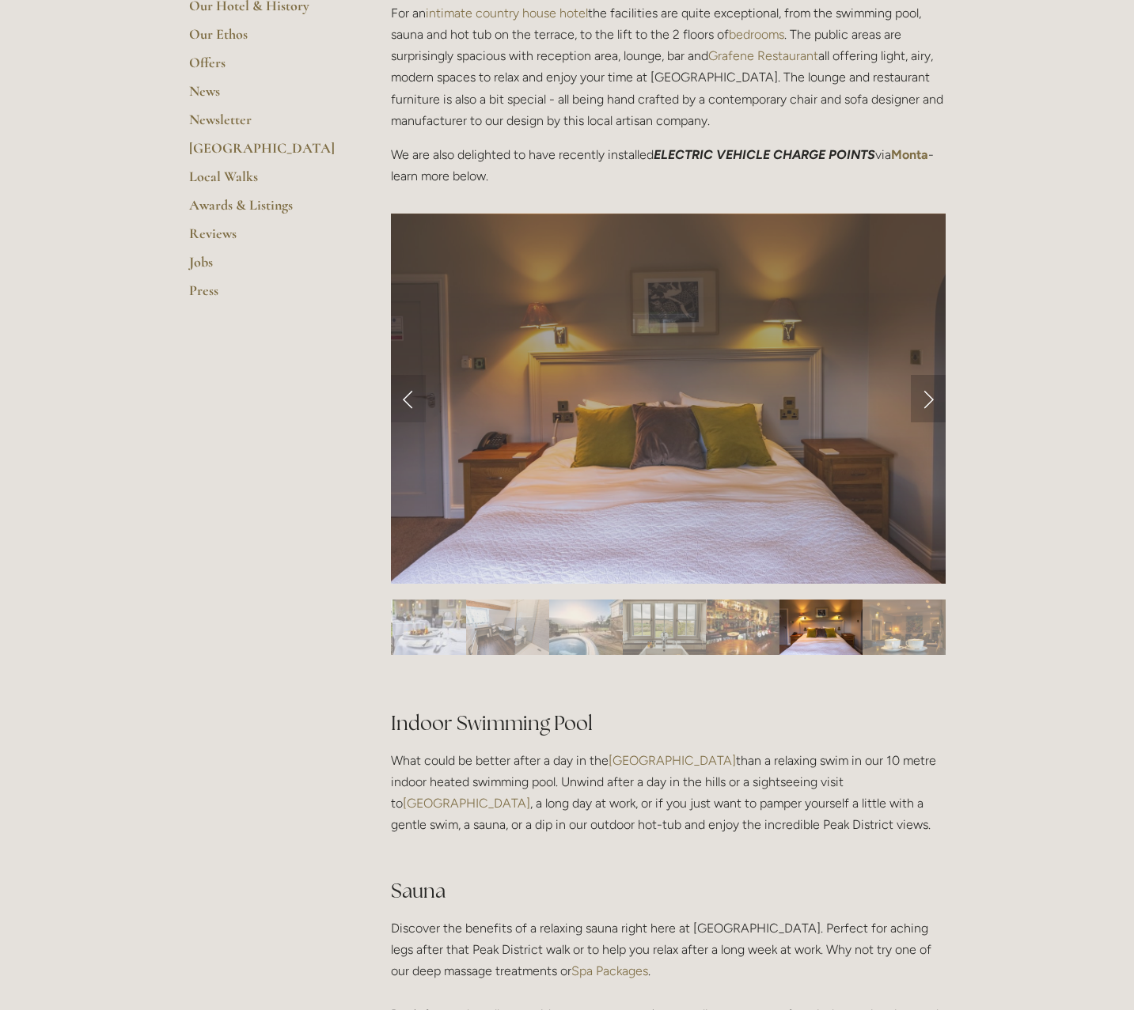
click at [929, 396] on link "Next Slide" at bounding box center [928, 398] width 35 height 47
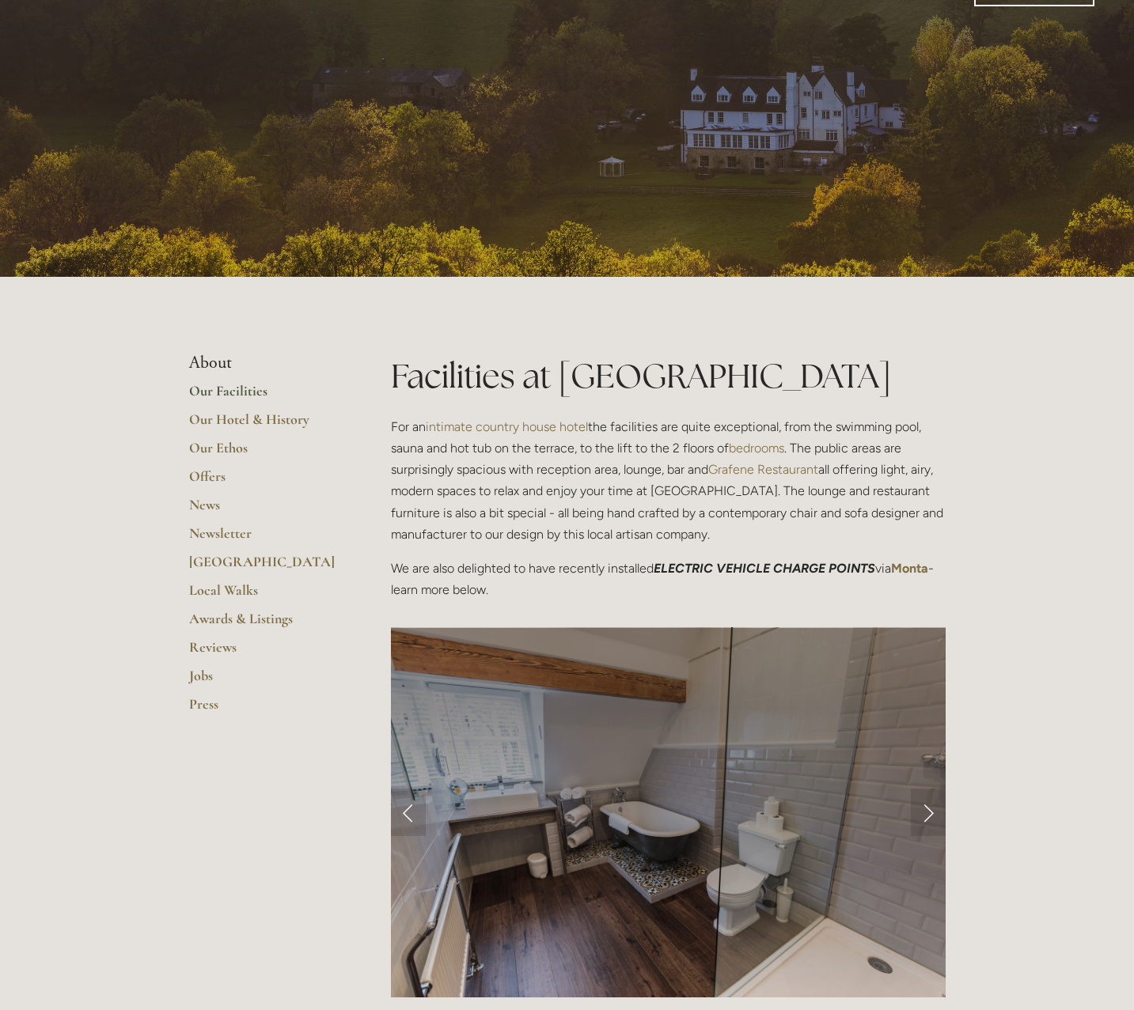
scroll to position [53, 0]
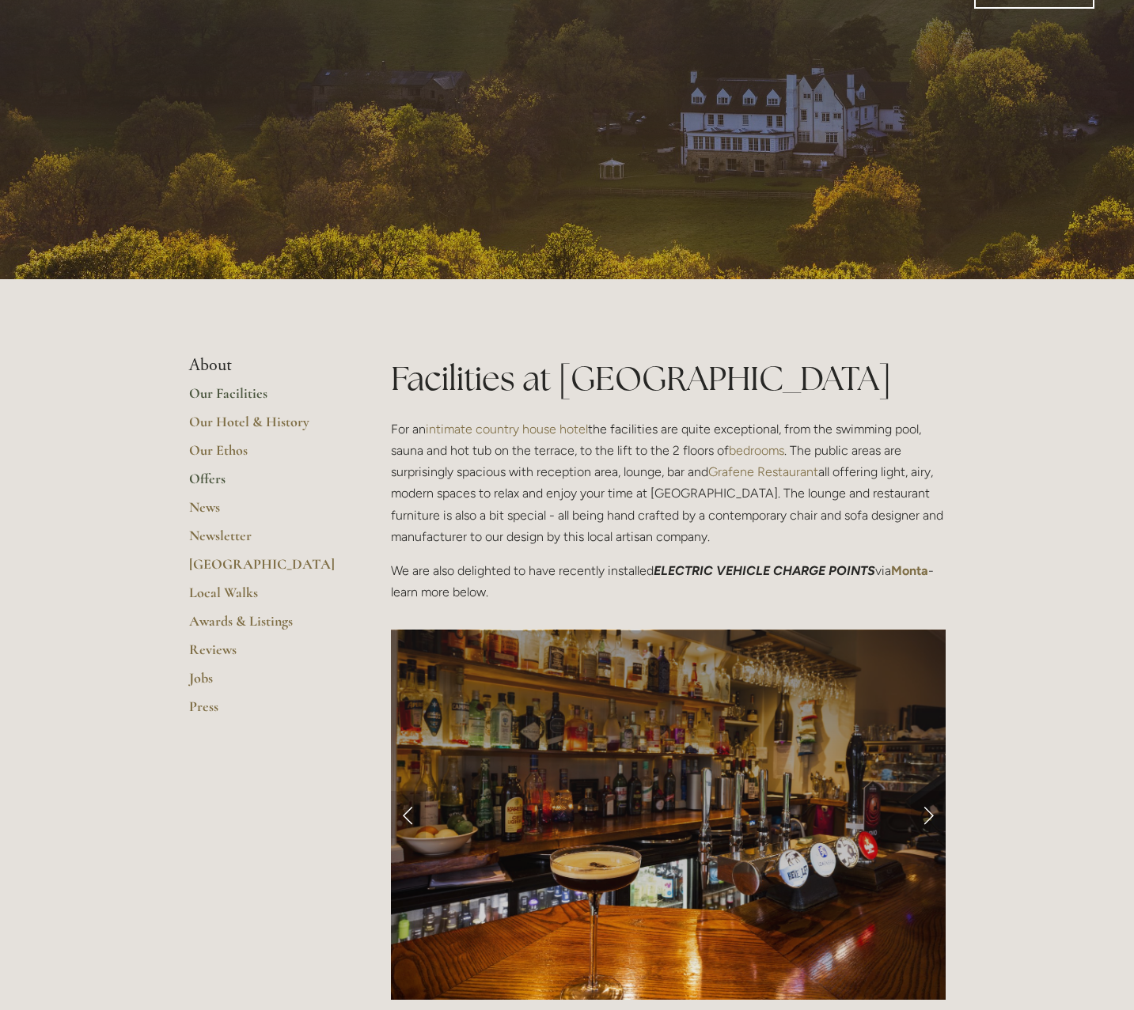
click at [211, 475] on link "Offers" at bounding box center [264, 484] width 151 height 28
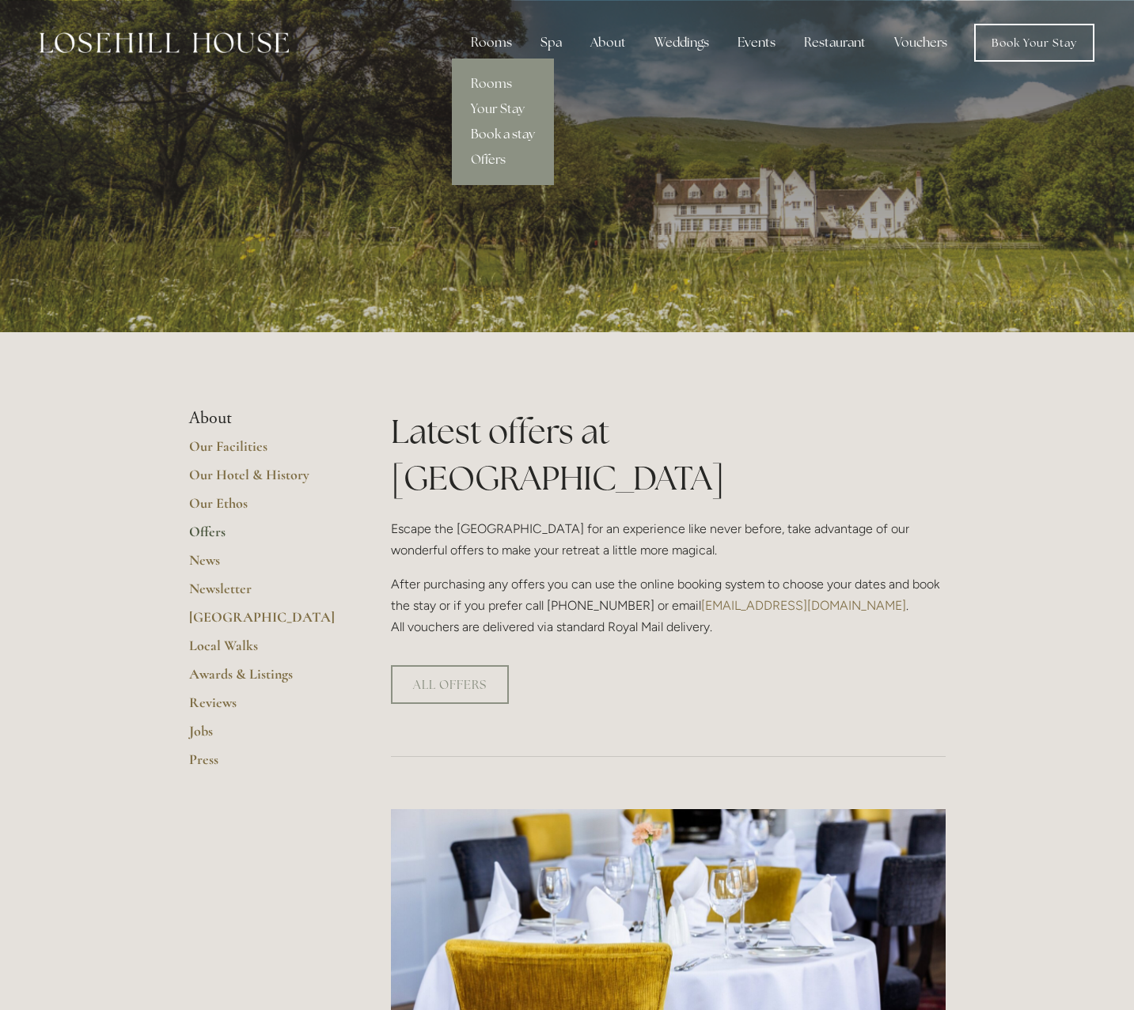
click at [502, 133] on link "Book a stay" at bounding box center [503, 134] width 102 height 25
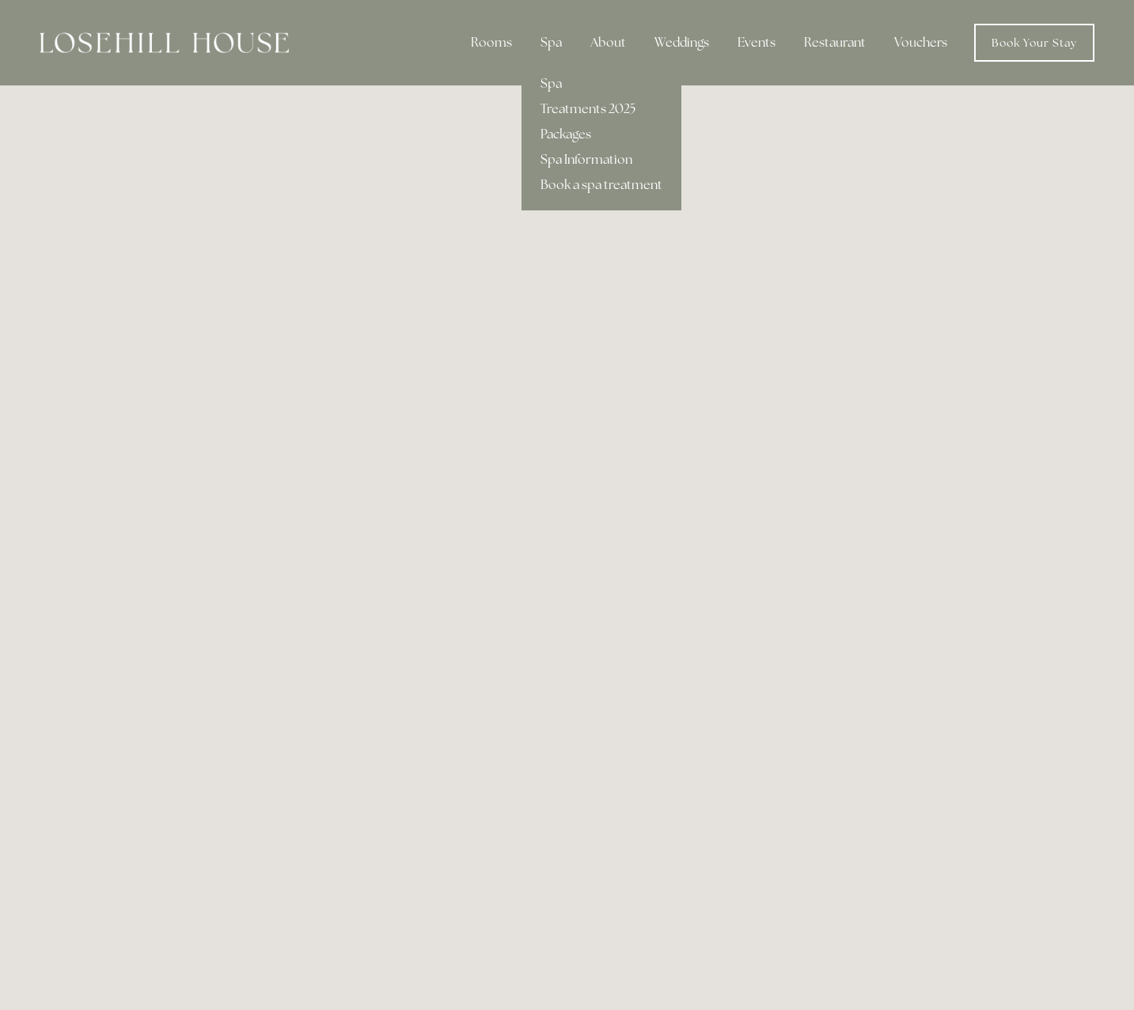
click at [566, 163] on link "Spa Information" at bounding box center [601, 159] width 160 height 25
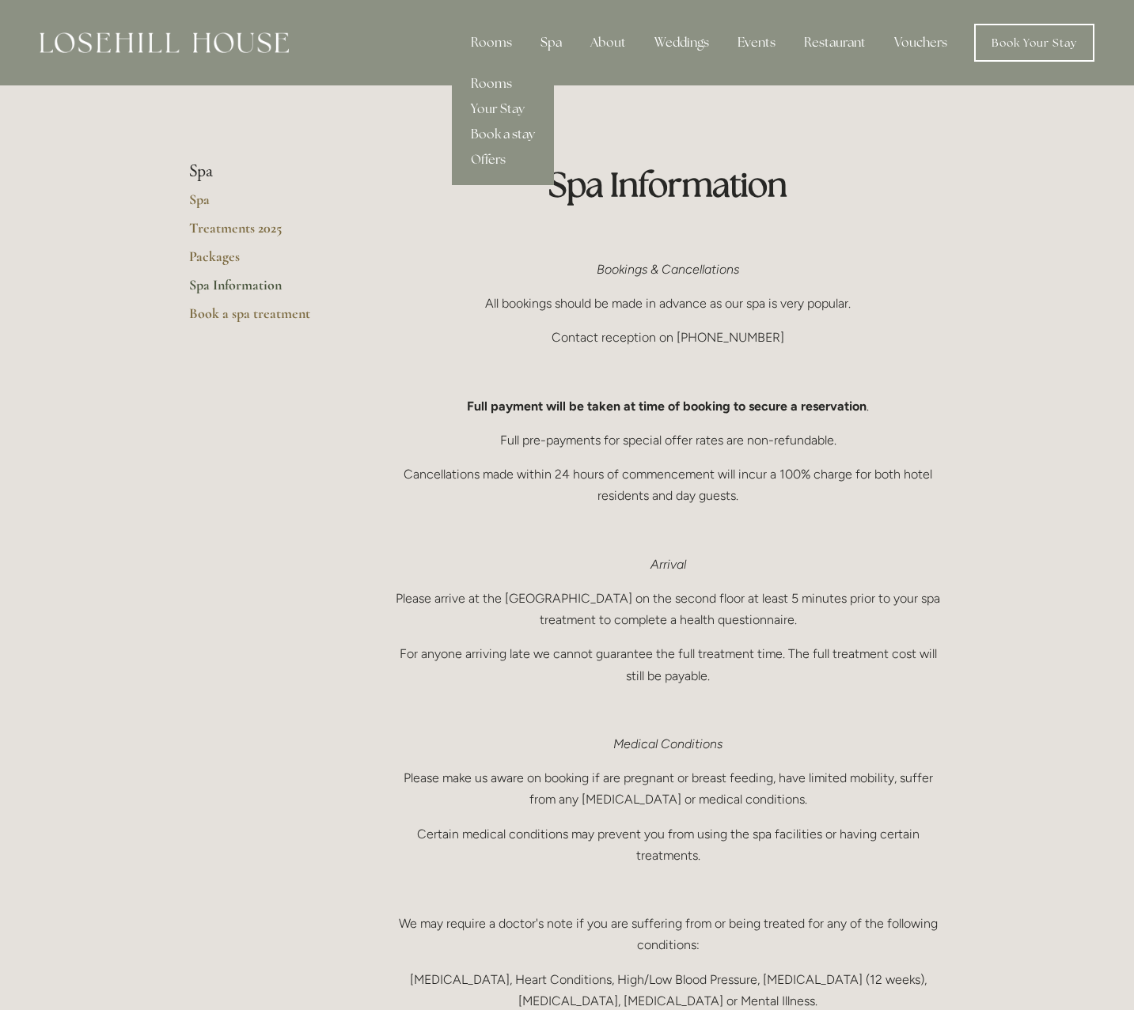
click at [498, 85] on link "Rooms" at bounding box center [503, 83] width 102 height 25
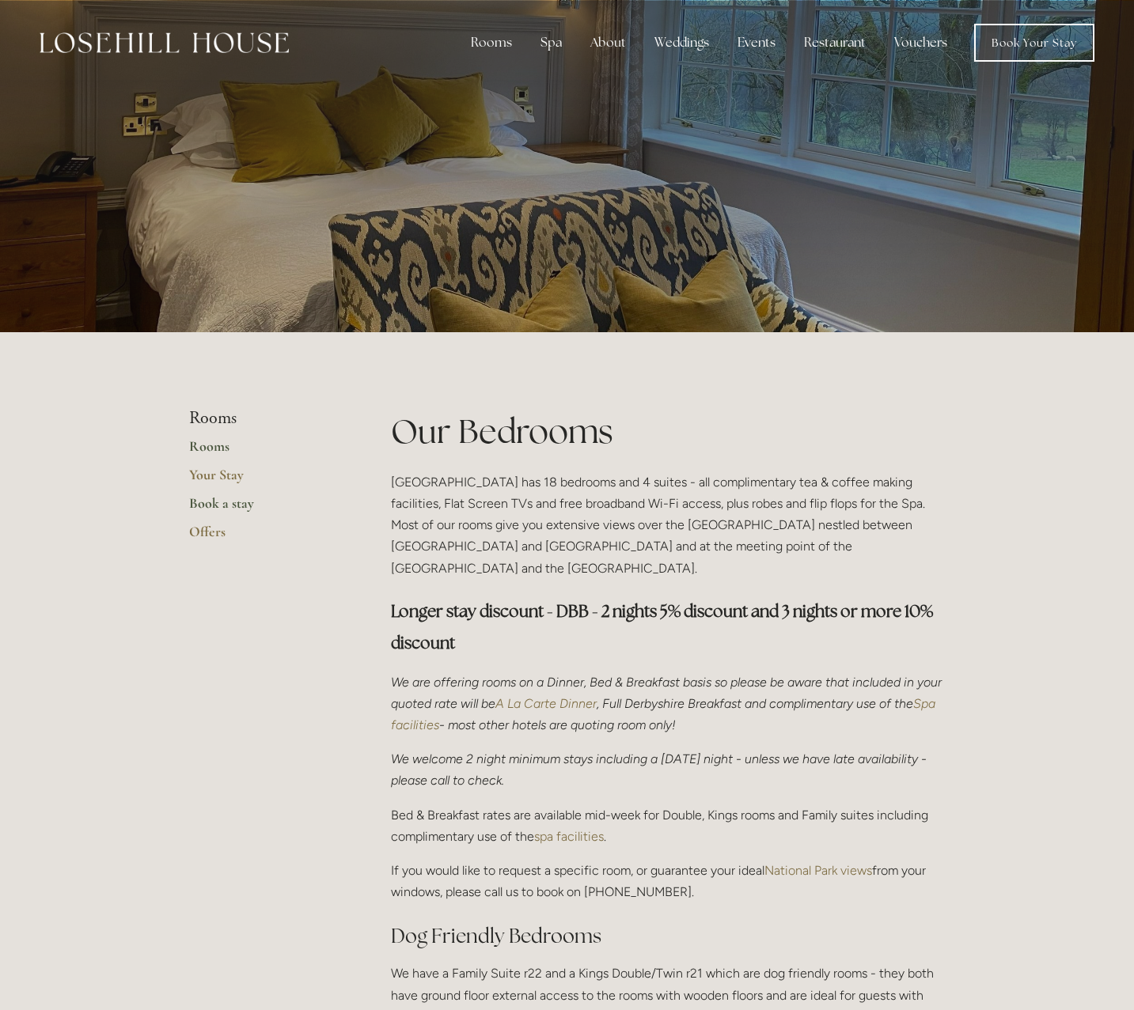
click at [216, 506] on link "Book a stay" at bounding box center [264, 508] width 151 height 28
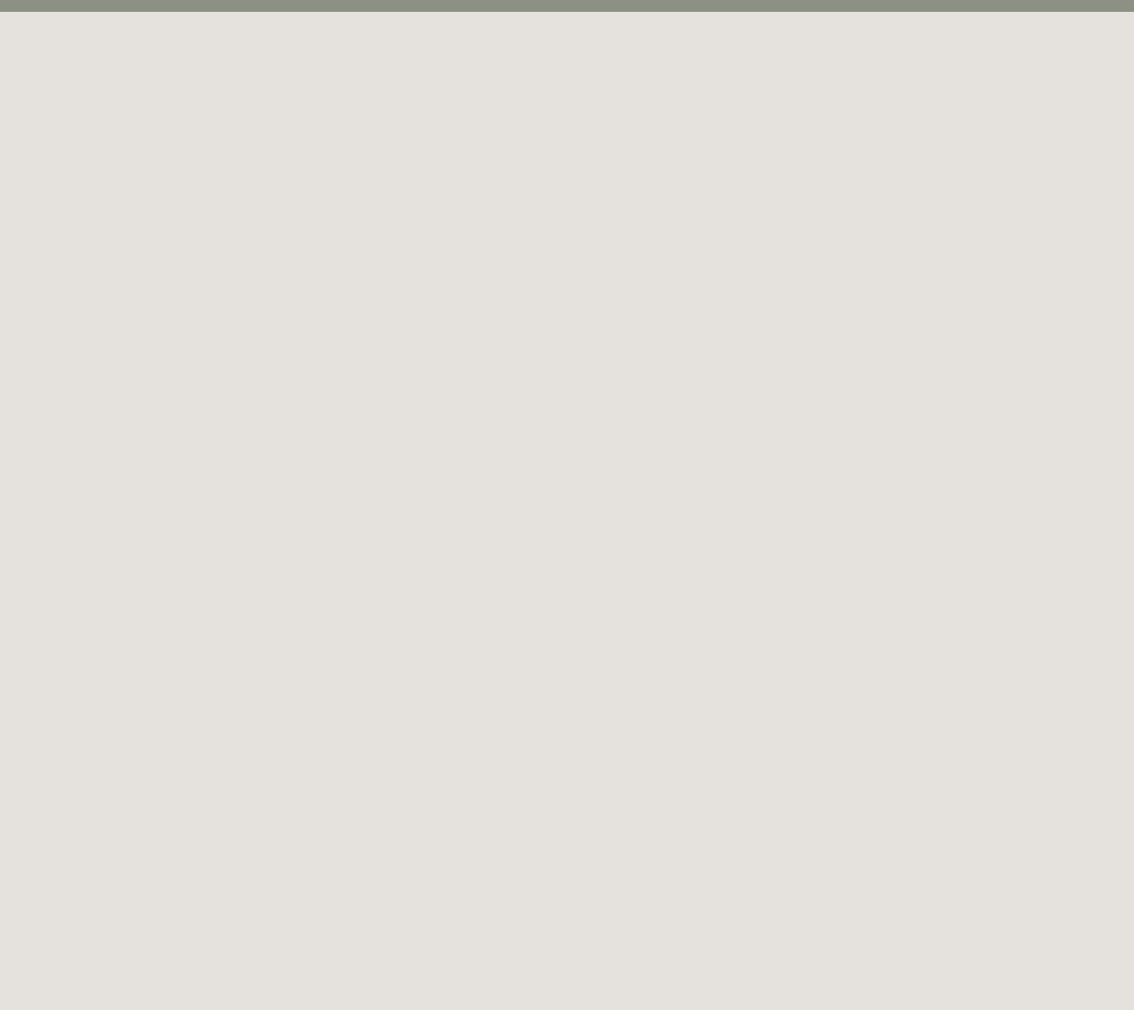
scroll to position [86, 0]
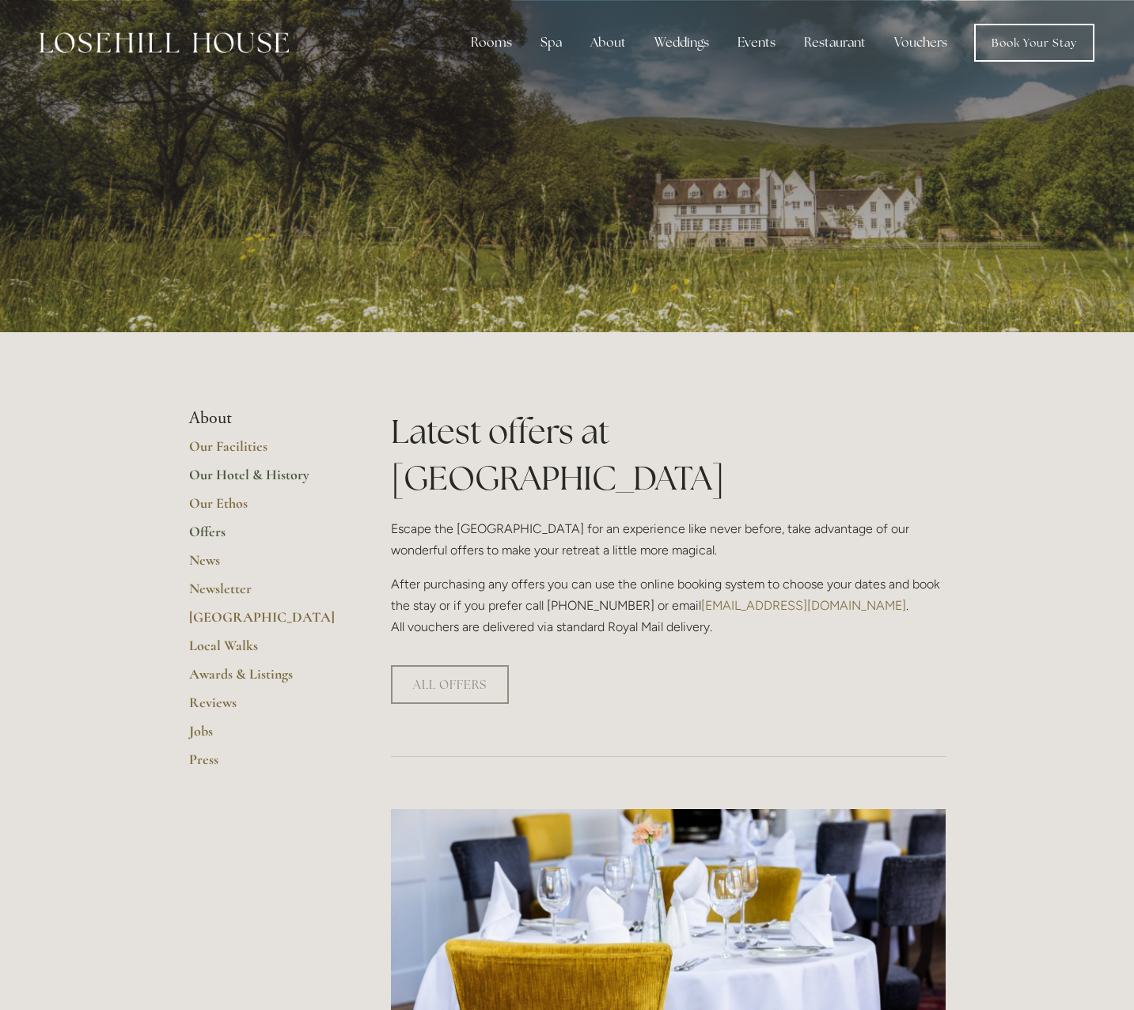
click at [237, 475] on link "Our Hotel & History" at bounding box center [264, 480] width 151 height 28
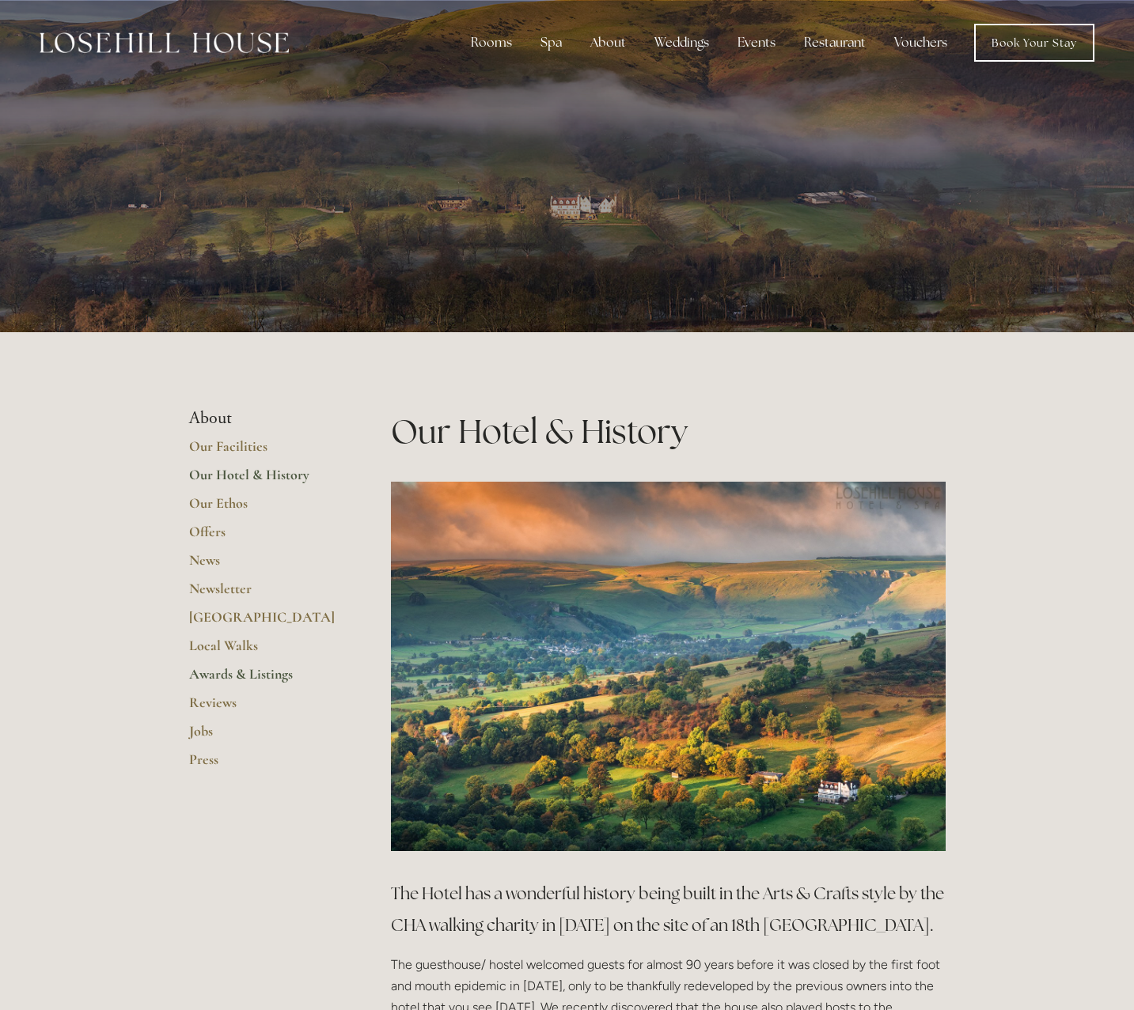
click at [253, 672] on link "Awards & Listings" at bounding box center [264, 679] width 151 height 28
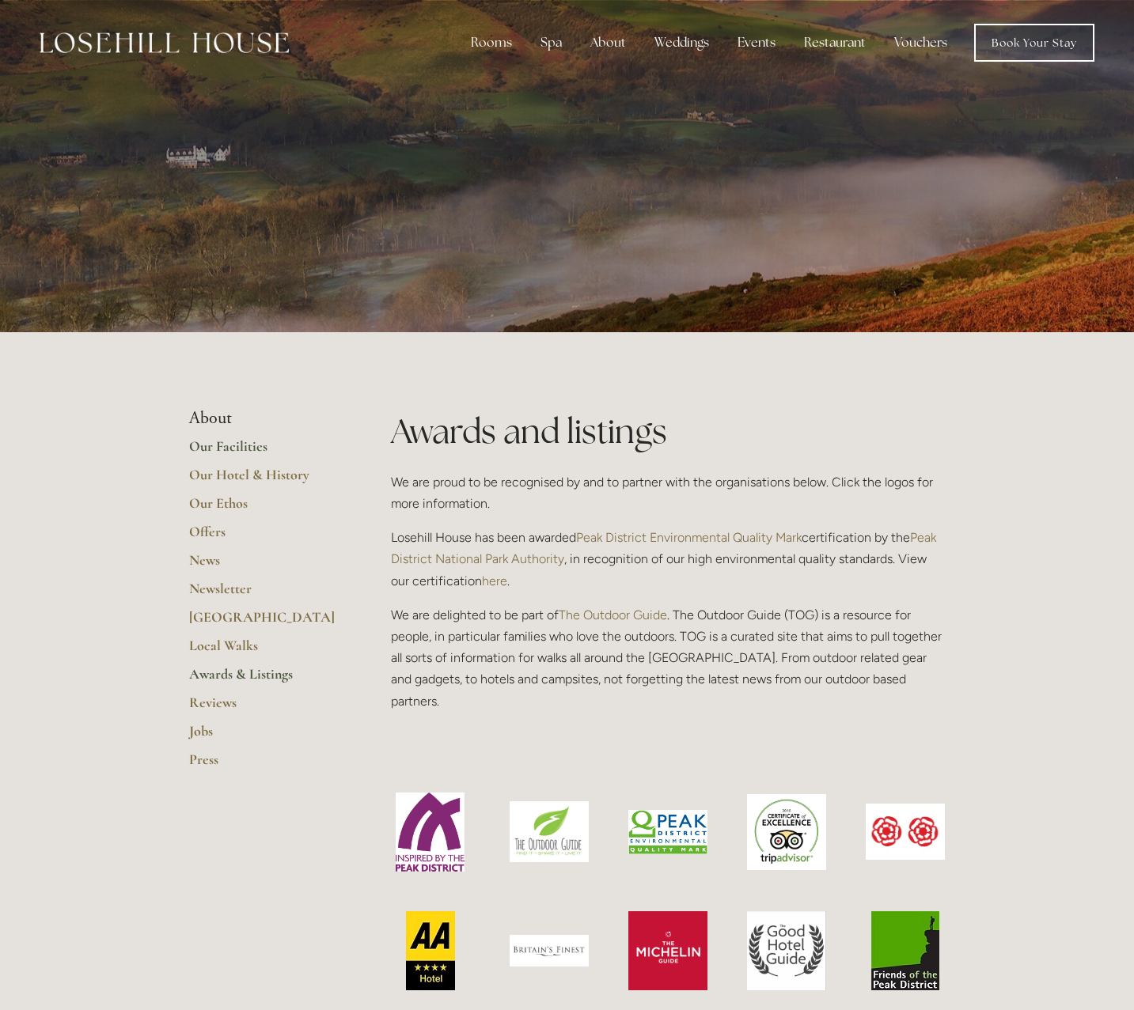
click at [227, 452] on link "Our Facilities" at bounding box center [264, 451] width 151 height 28
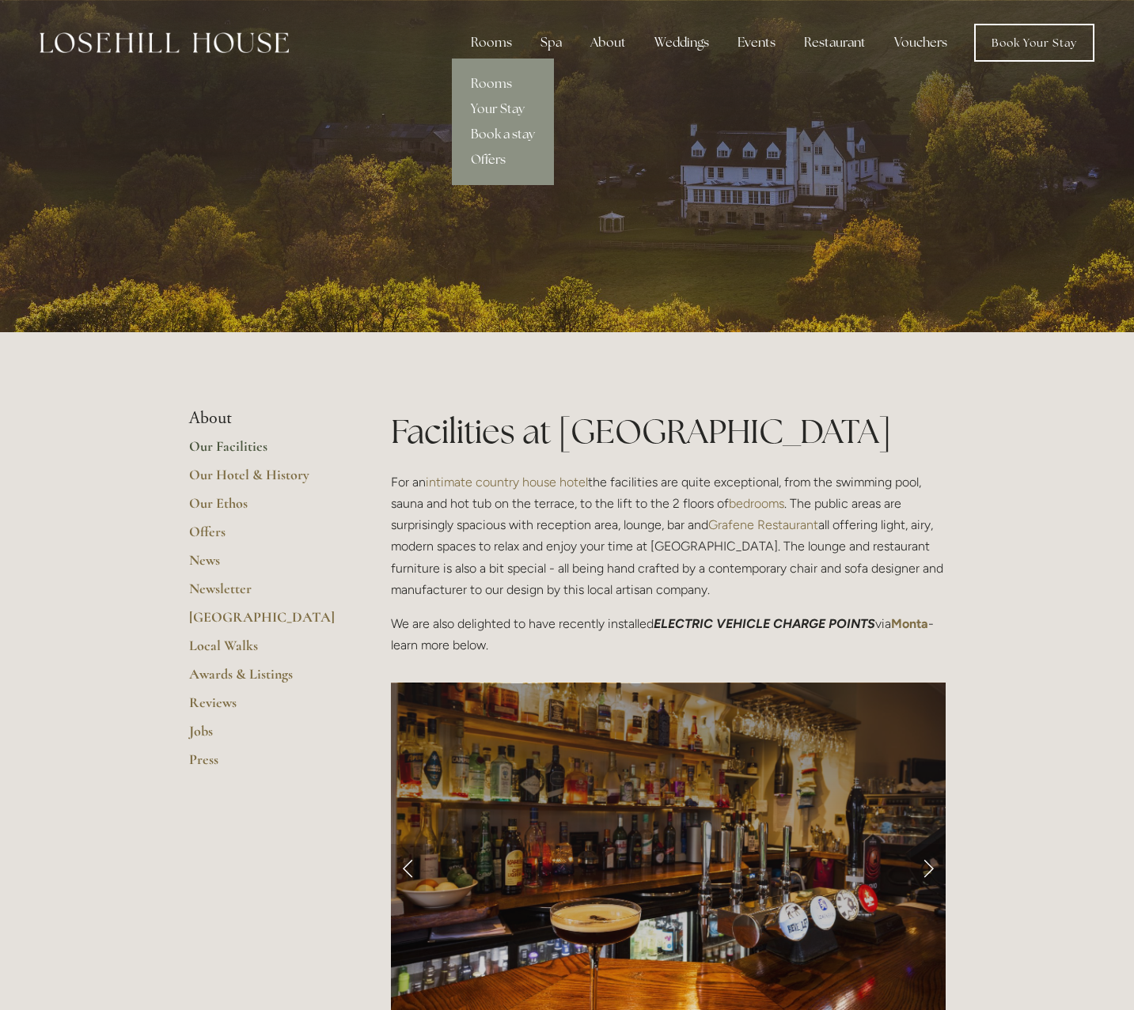
click at [490, 157] on link "Offers" at bounding box center [503, 159] width 102 height 25
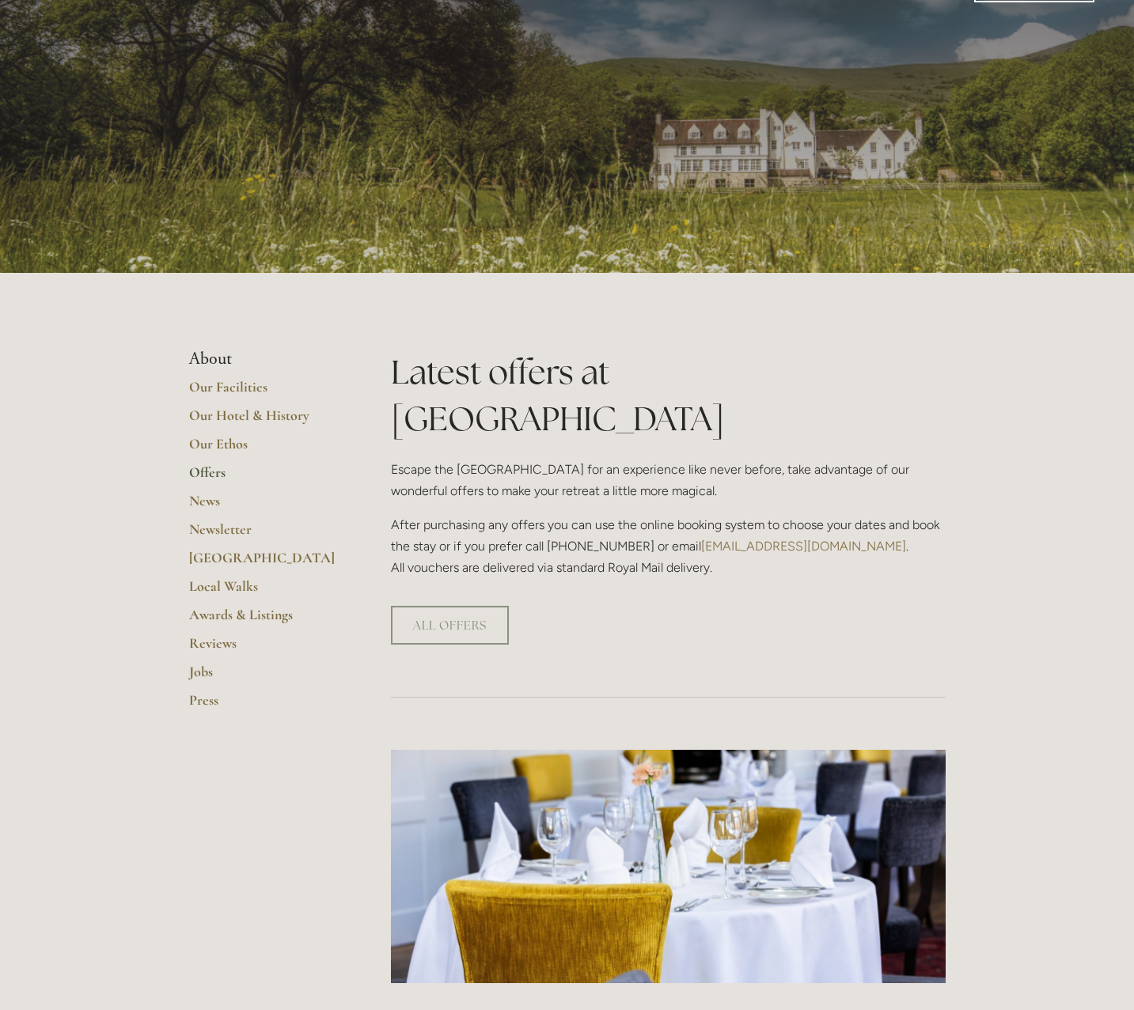
scroll to position [60, 0]
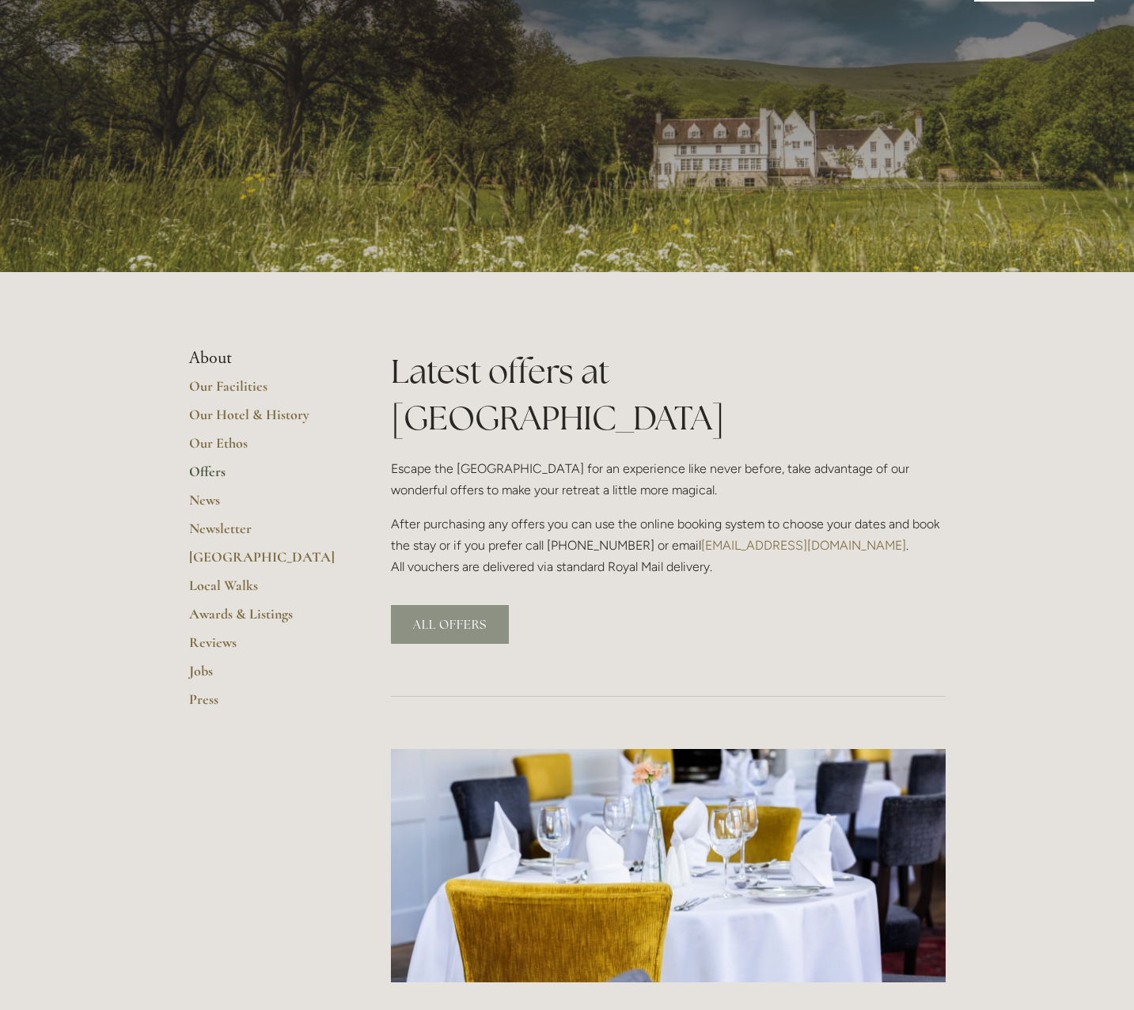
click at [444, 605] on link "ALL OFFERS" at bounding box center [450, 624] width 118 height 39
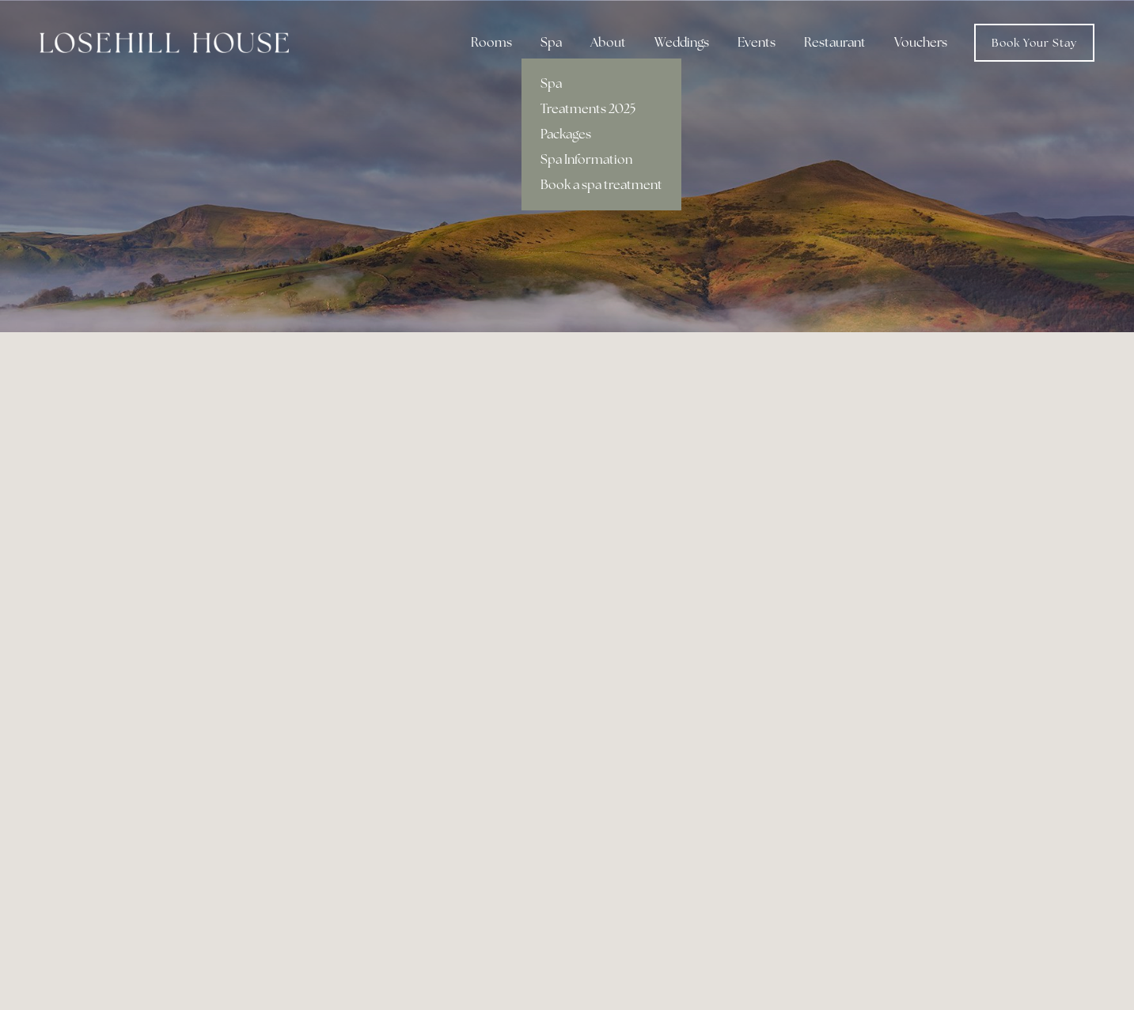
click at [558, 105] on link "Treatments 2025" at bounding box center [601, 109] width 160 height 25
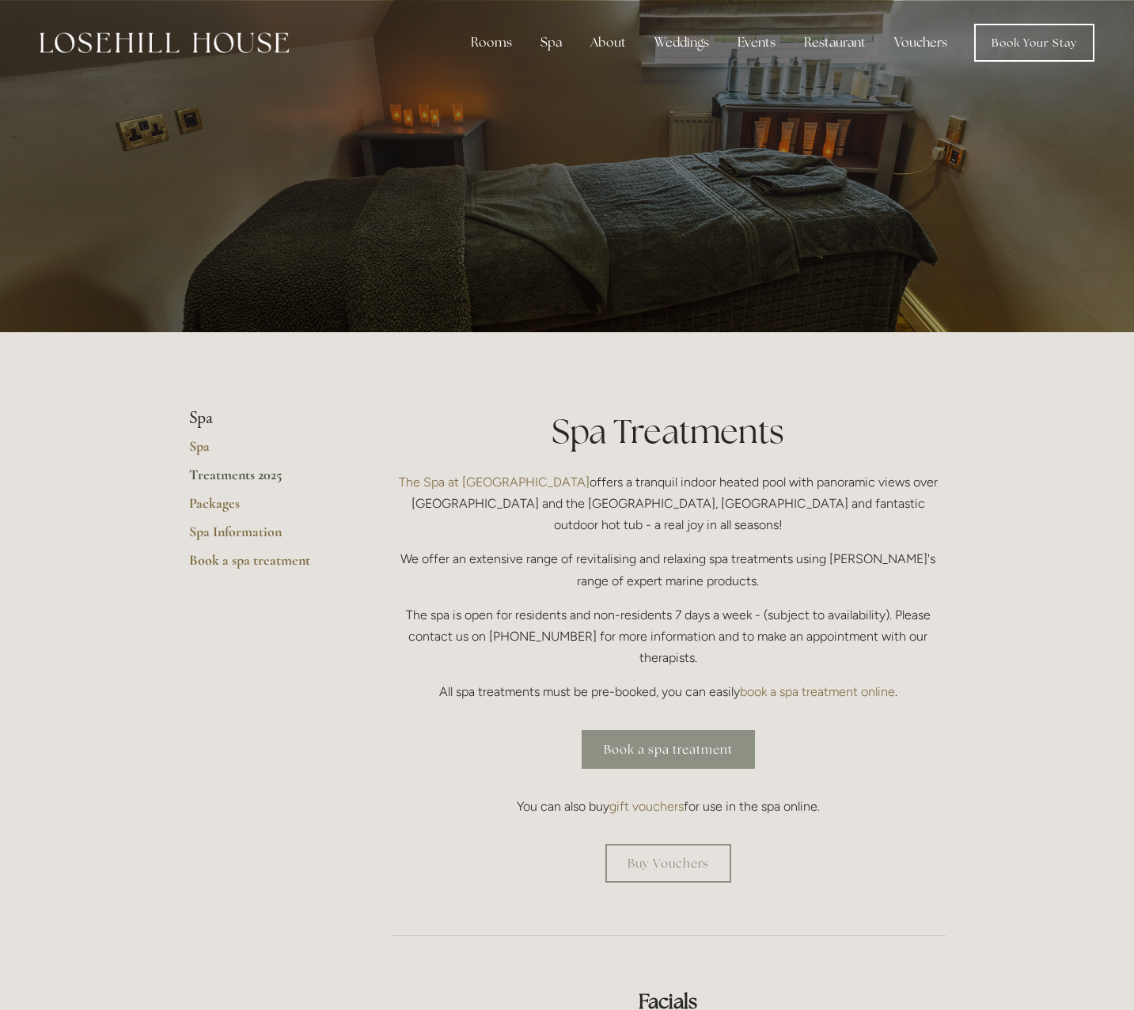
click at [638, 730] on link "Book a spa treatment" at bounding box center [667, 749] width 173 height 39
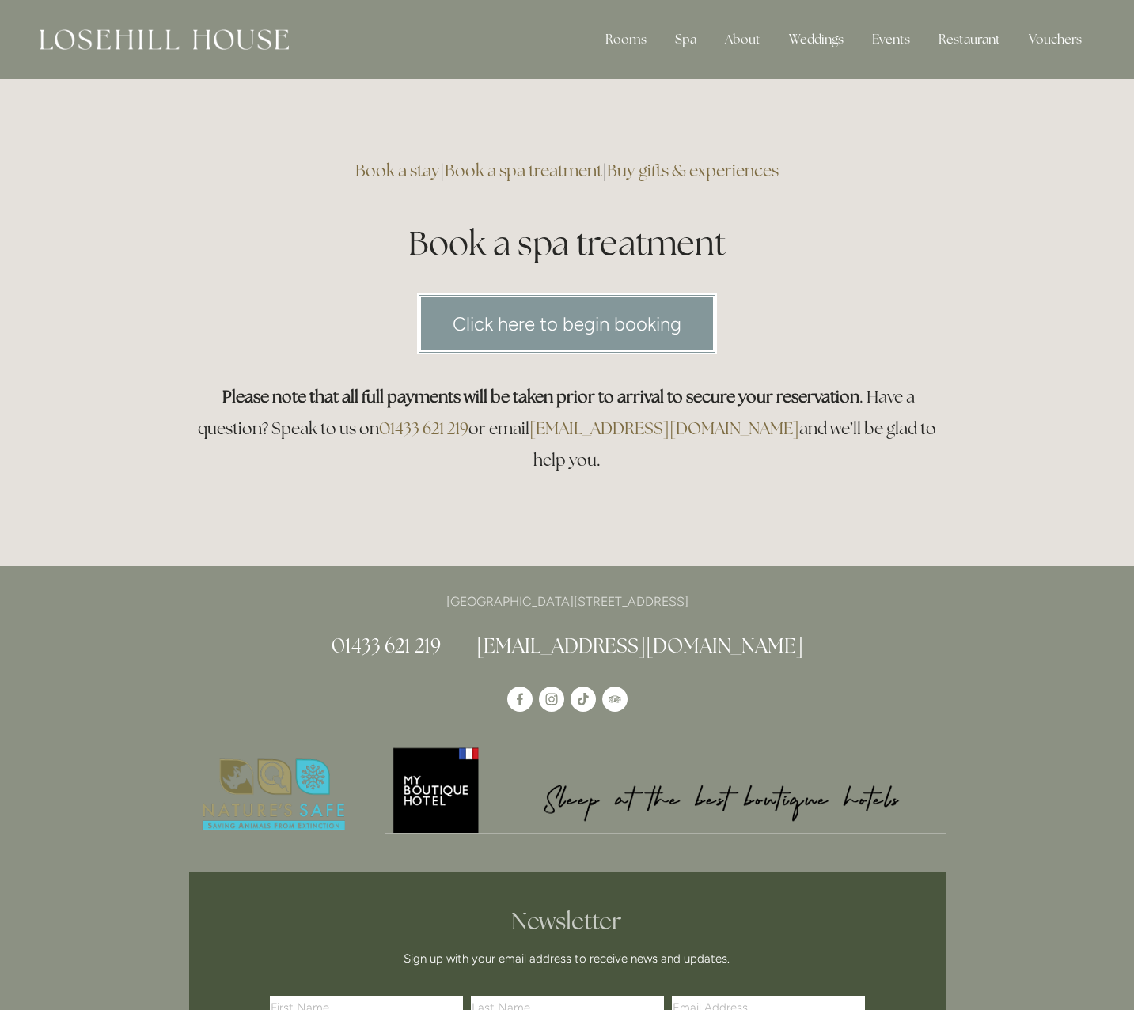
click at [528, 325] on link "Click here to begin booking" at bounding box center [567, 324] width 300 height 61
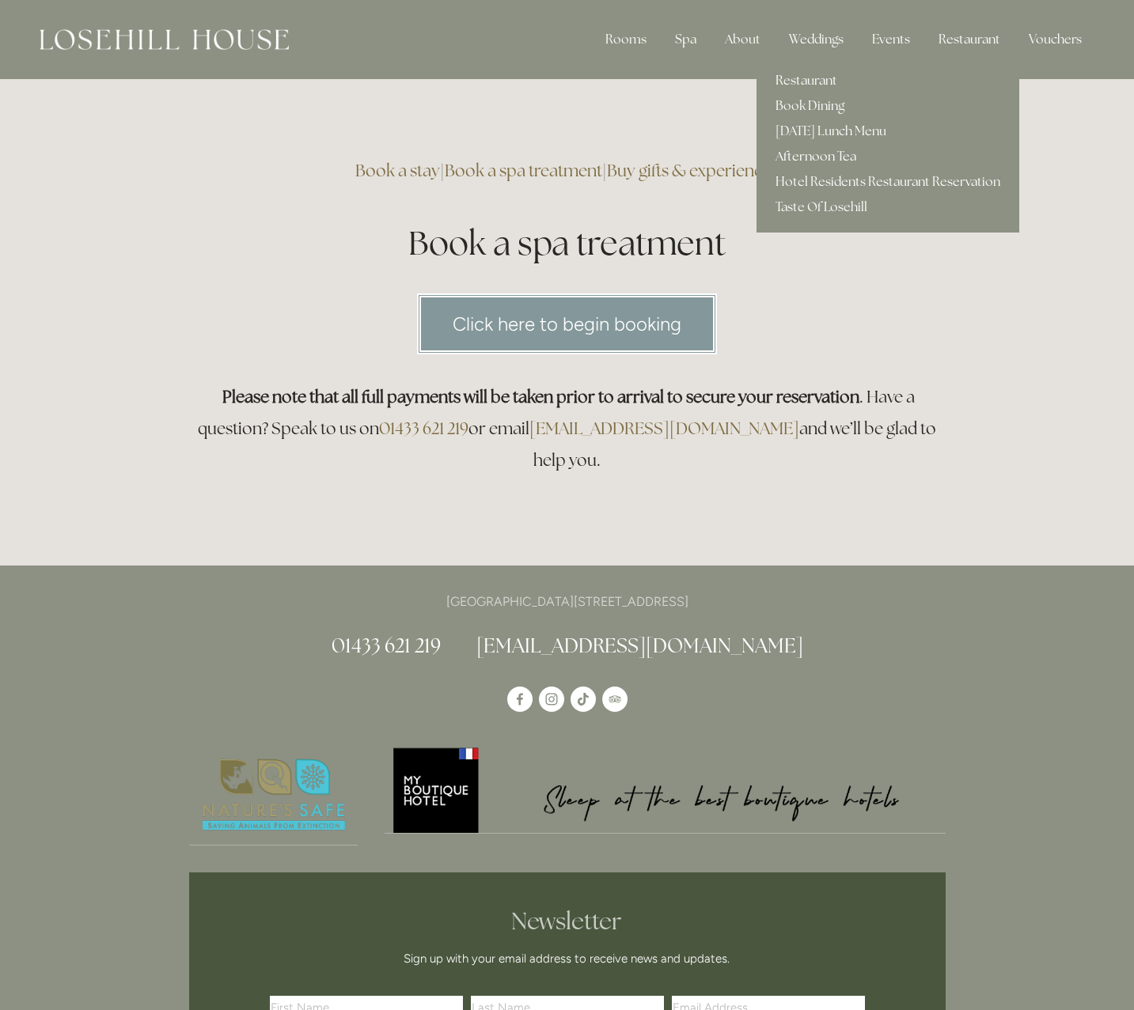
click at [841, 155] on link "Afternoon Tea" at bounding box center [887, 156] width 263 height 25
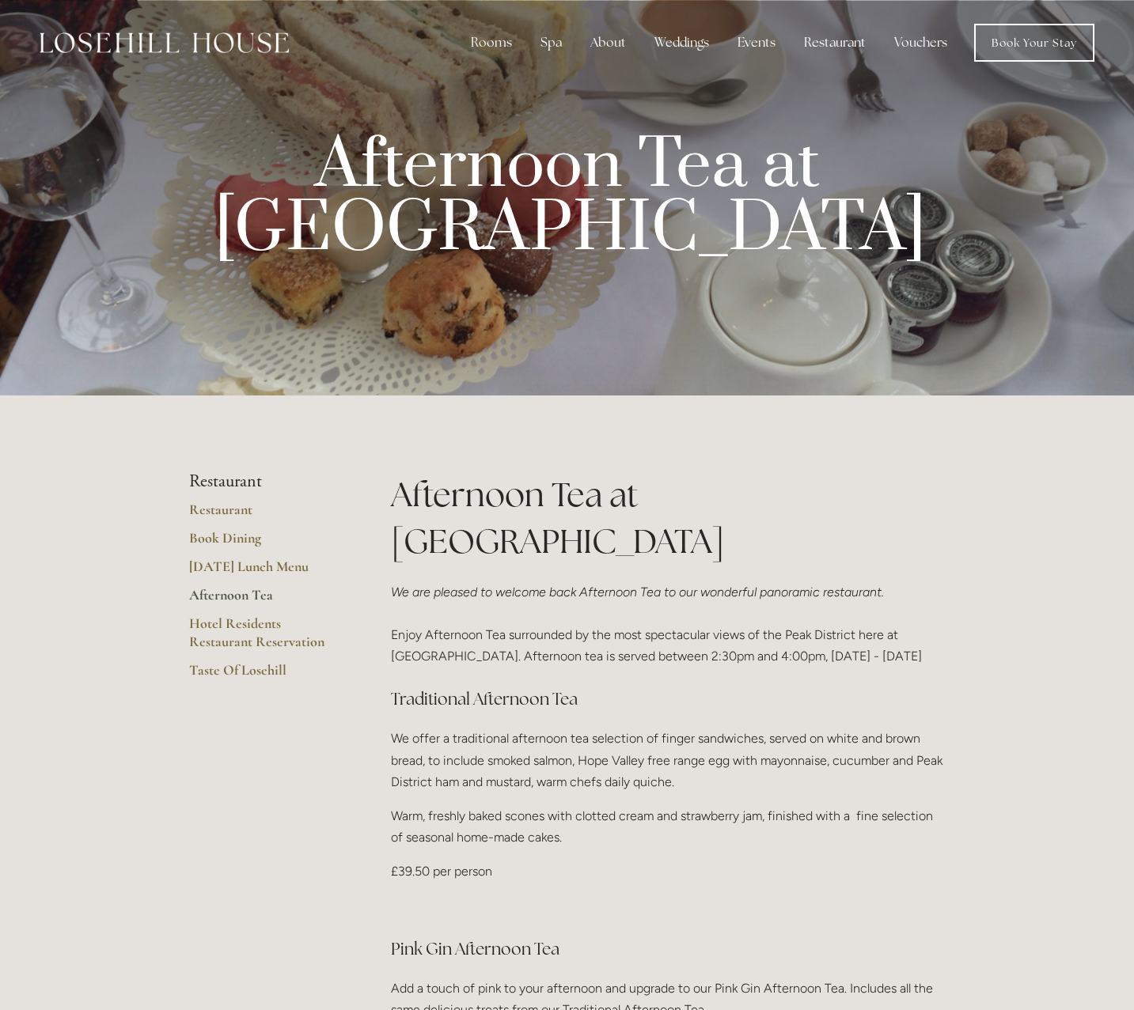
click at [522, 629] on div "Afternoon Tea at [GEOGRAPHIC_DATA] We are pleased to welcome back Afternoon Tea…" at bounding box center [668, 867] width 555 height 790
